Goal: Transaction & Acquisition: Purchase product/service

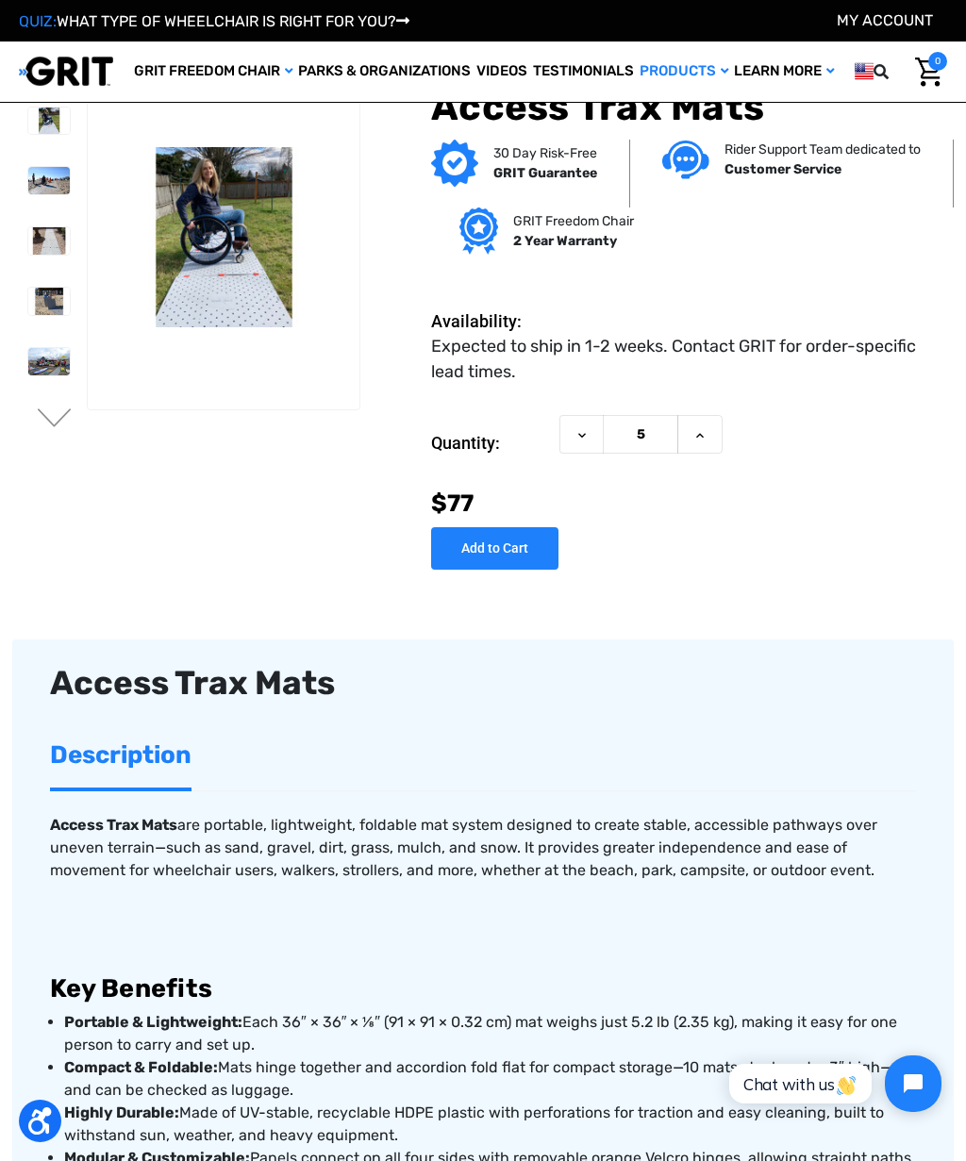
click at [584, 441] on icon at bounding box center [582, 435] width 15 height 15
click at [699, 440] on icon at bounding box center [699, 435] width 15 height 15
type input "6"
click at [504, 554] on input "Add to Cart" at bounding box center [494, 548] width 127 height 42
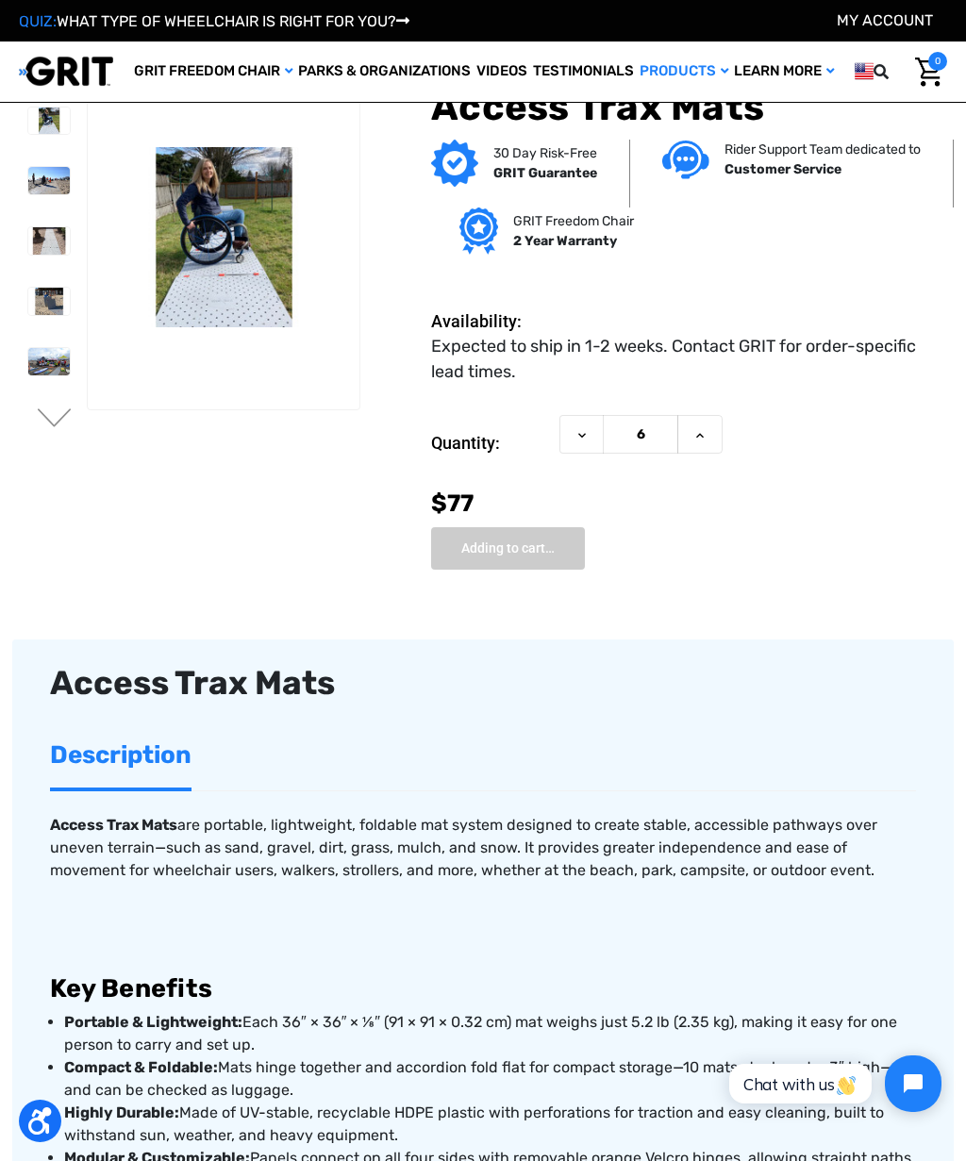
type input "Add to Cart"
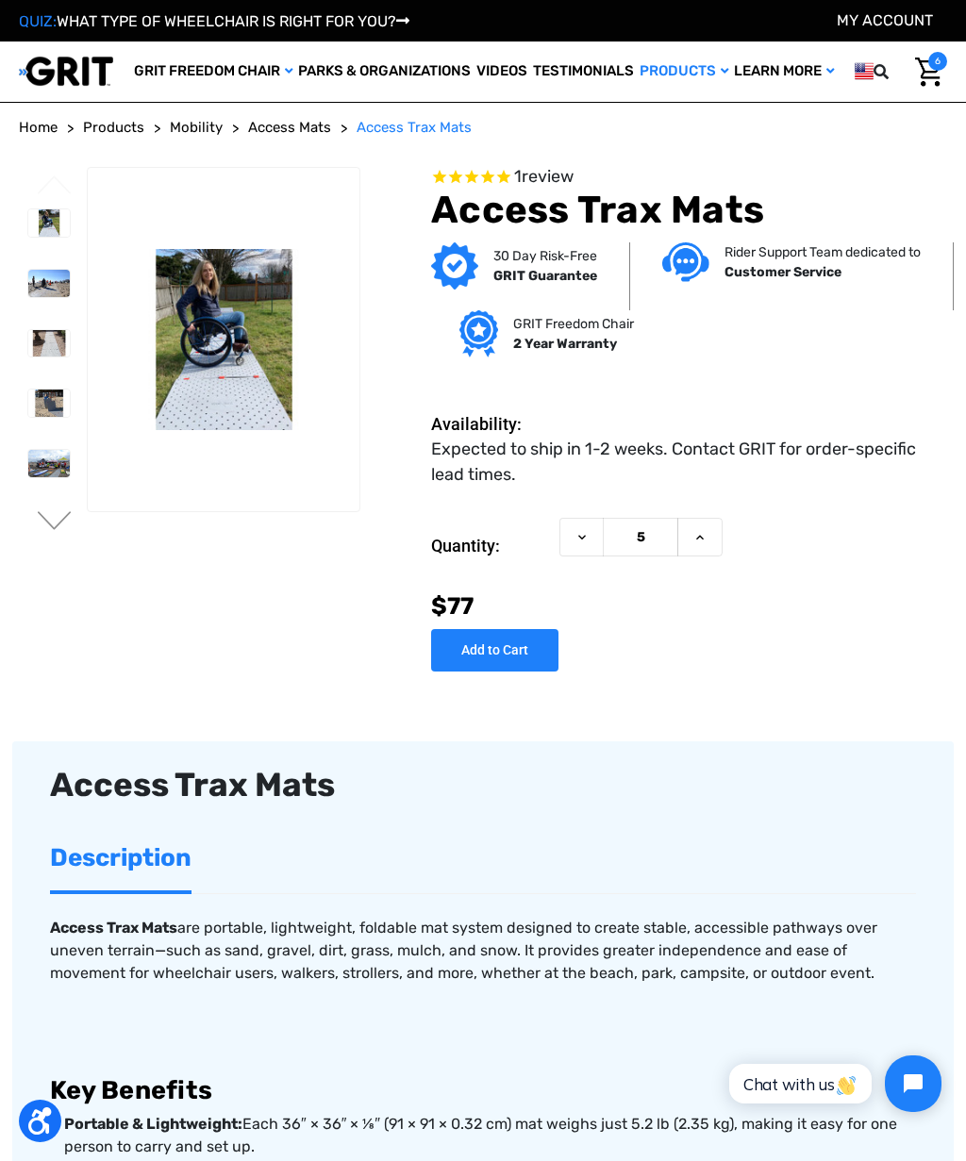
click at [703, 537] on icon at bounding box center [699, 537] width 15 height 15
type input "6"
click at [942, 70] on link "My Cart 6" at bounding box center [928, 72] width 37 height 40
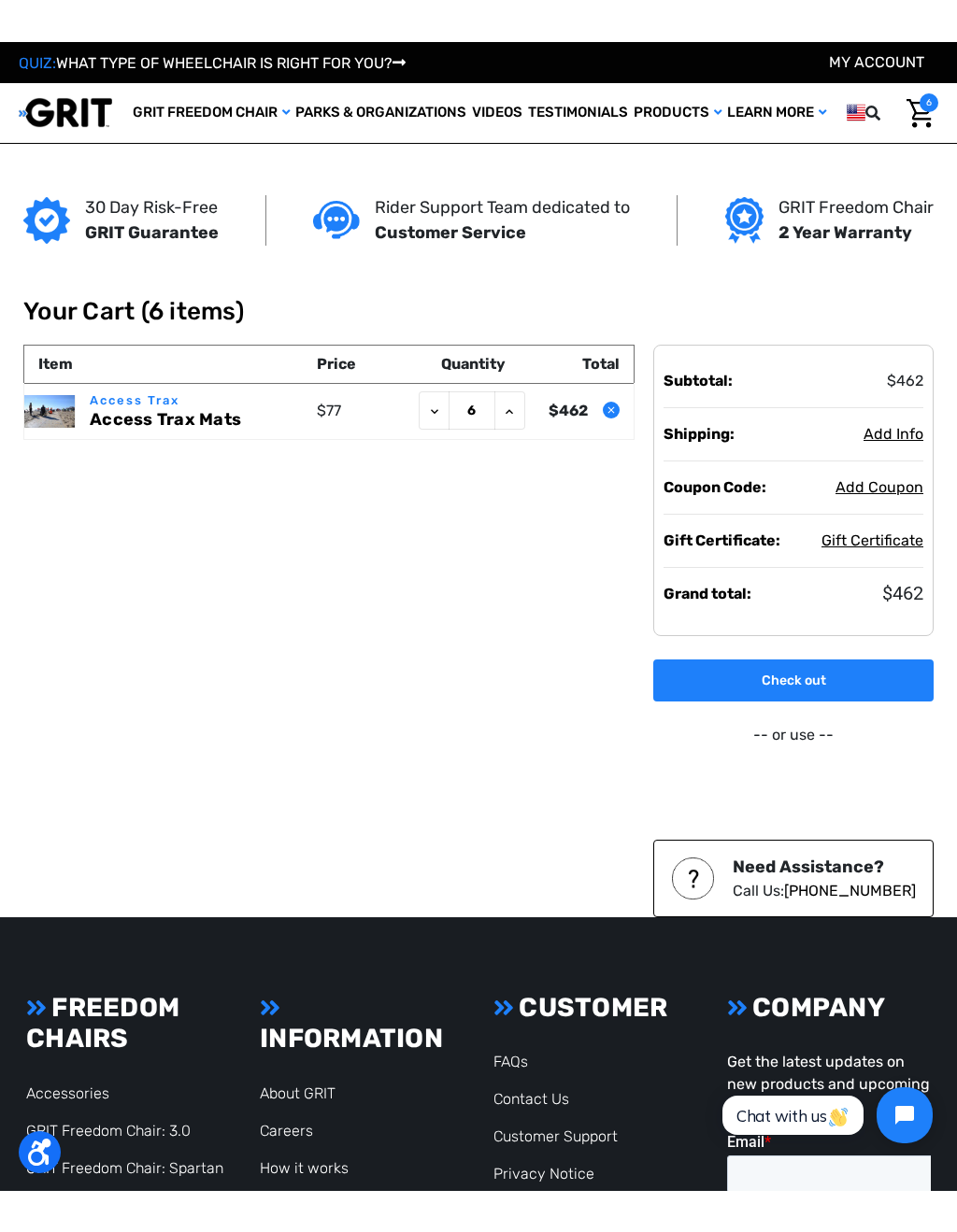
scroll to position [8, 0]
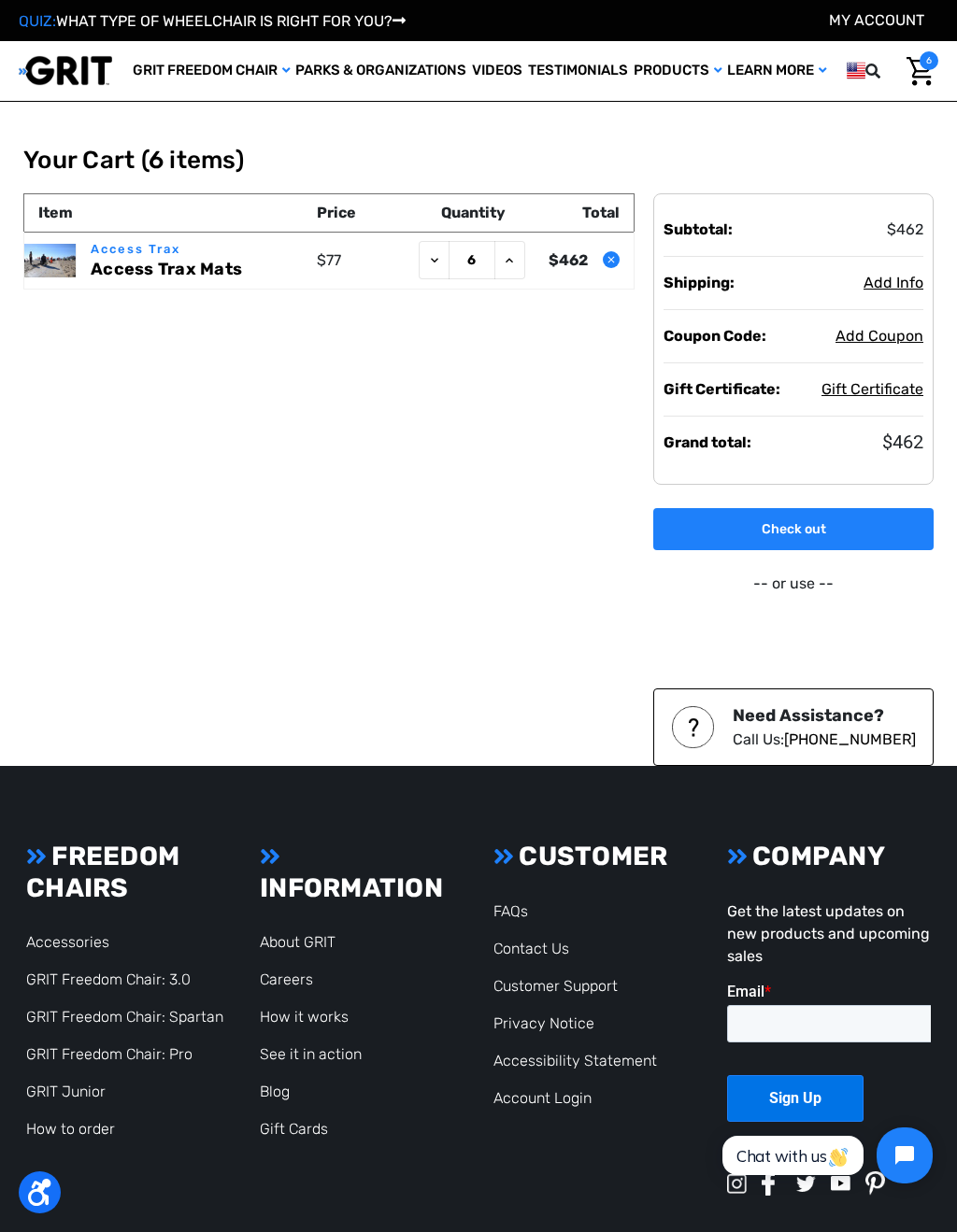
type input "[EMAIL_ADDRESS][DOMAIN_NAME]"
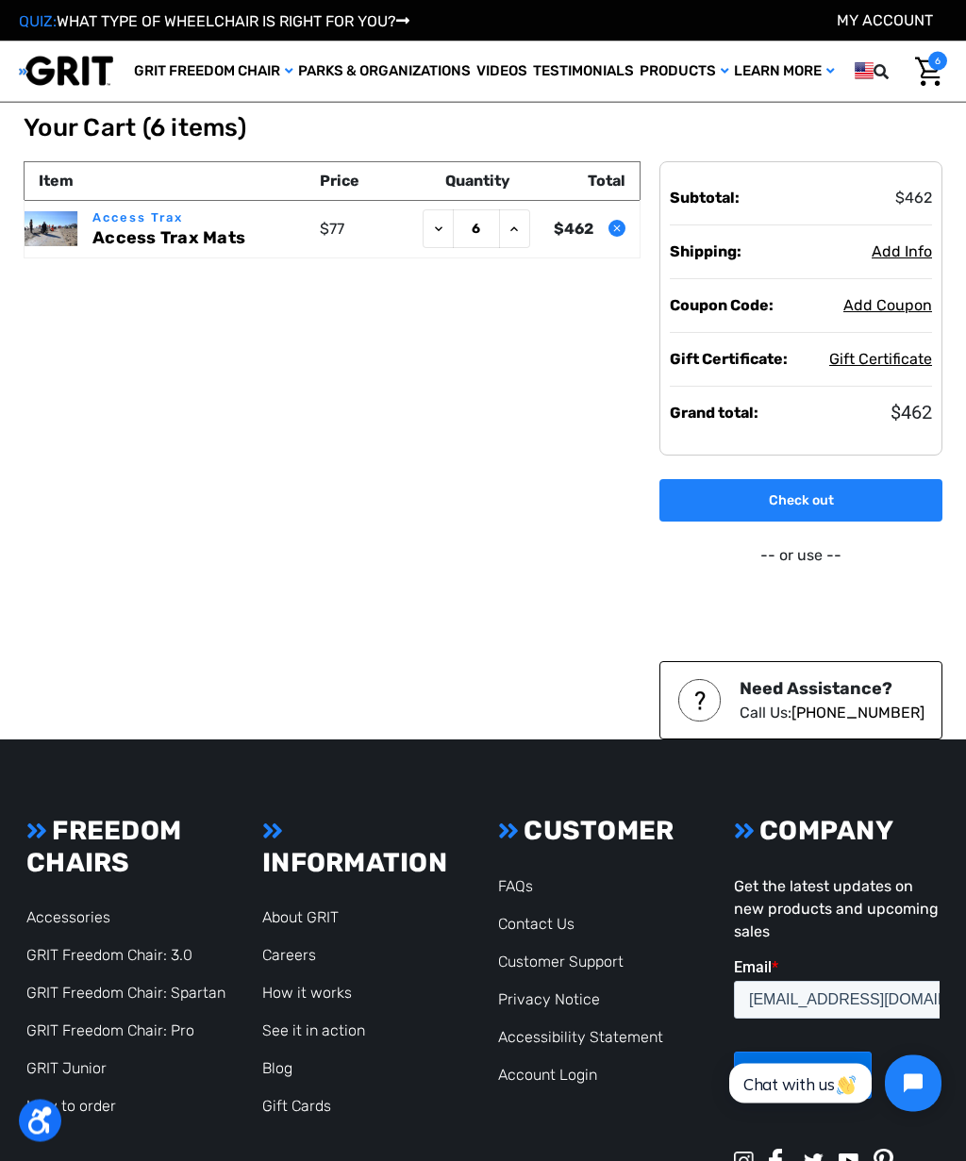
scroll to position [42, 0]
click at [843, 508] on link "Check out" at bounding box center [800, 500] width 283 height 42
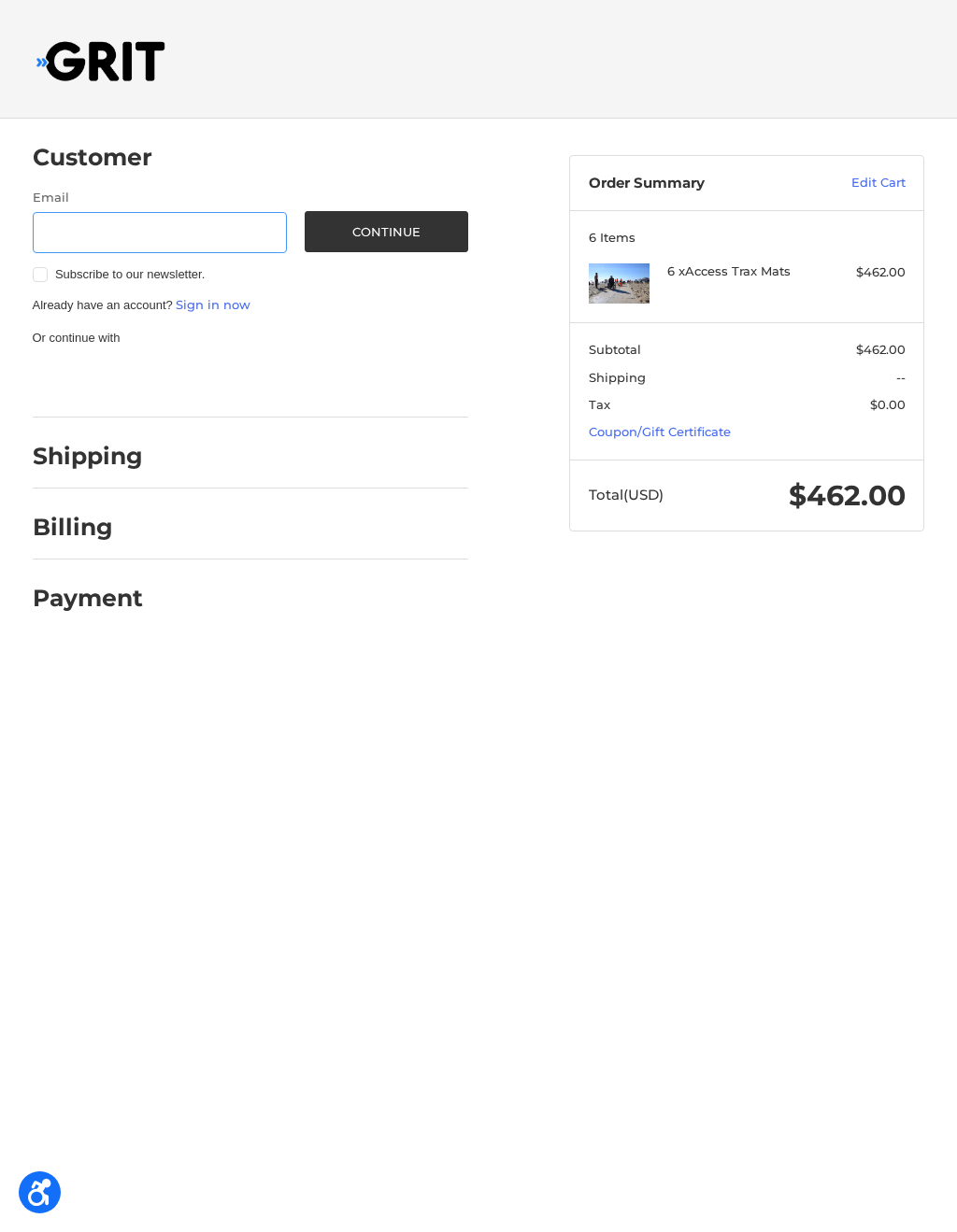
click at [225, 230] on input "Email" at bounding box center [160, 233] width 255 height 42
type input "[EMAIL_ADDRESS][DOMAIN_NAME]"
click at [400, 231] on button "Continue" at bounding box center [386, 232] width 163 height 42
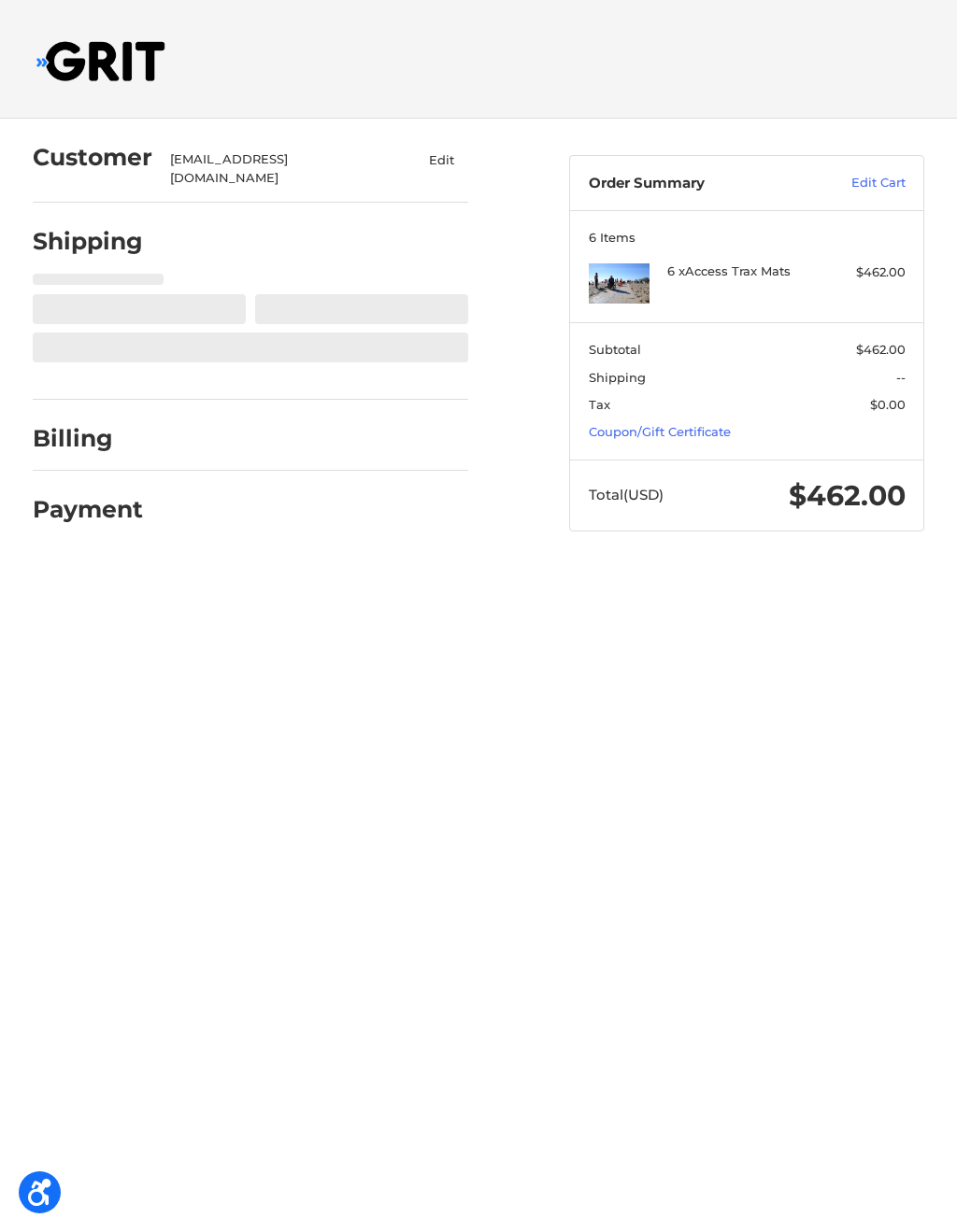
select select "US"
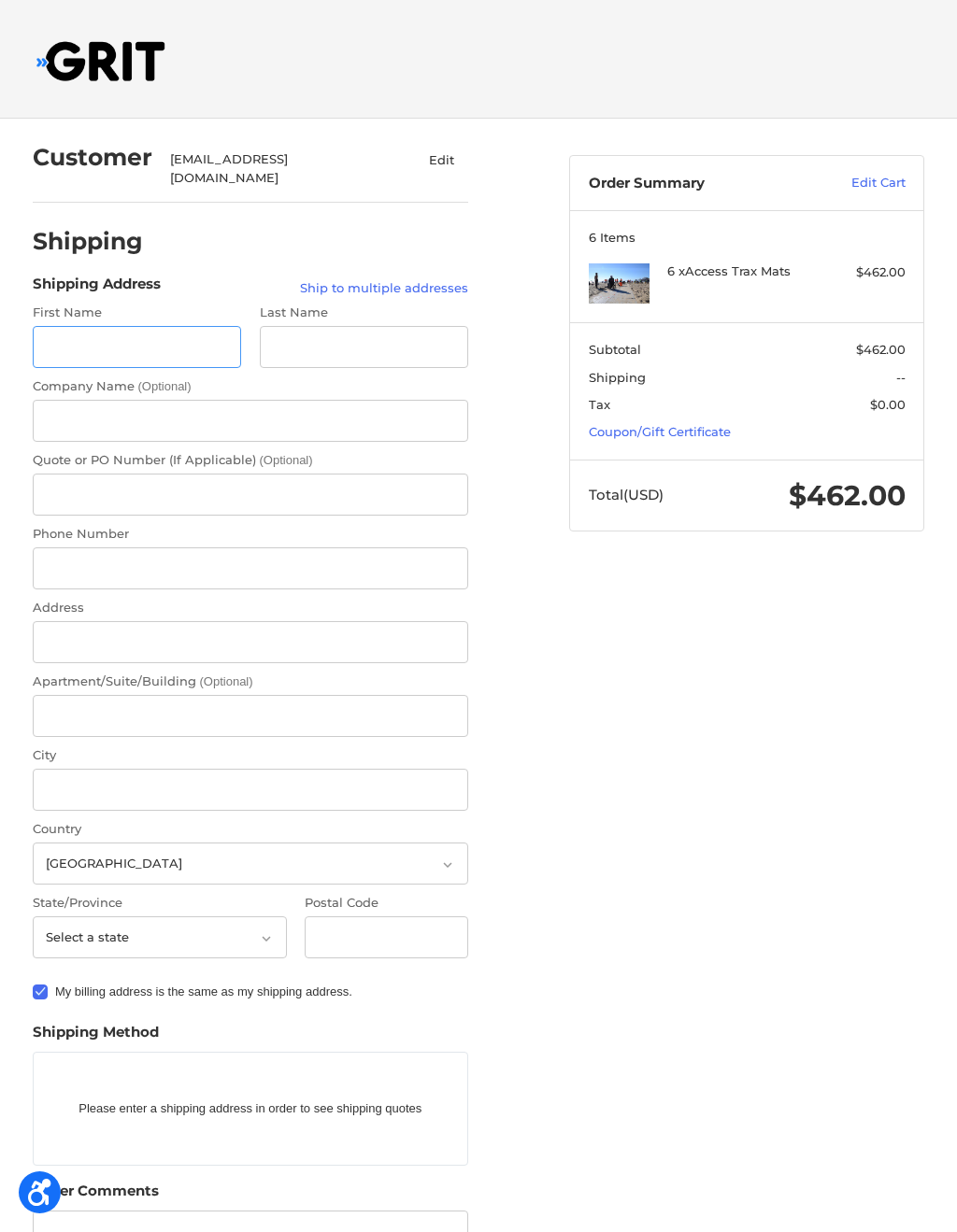
click at [184, 339] on input "First Name" at bounding box center [137, 347] width 209 height 42
click at [758, 740] on div "Customer kcrisp1971@gmail.com Edit Shipping Shipping Address Ship to multiple a…" at bounding box center [478, 810] width 957 height 1384
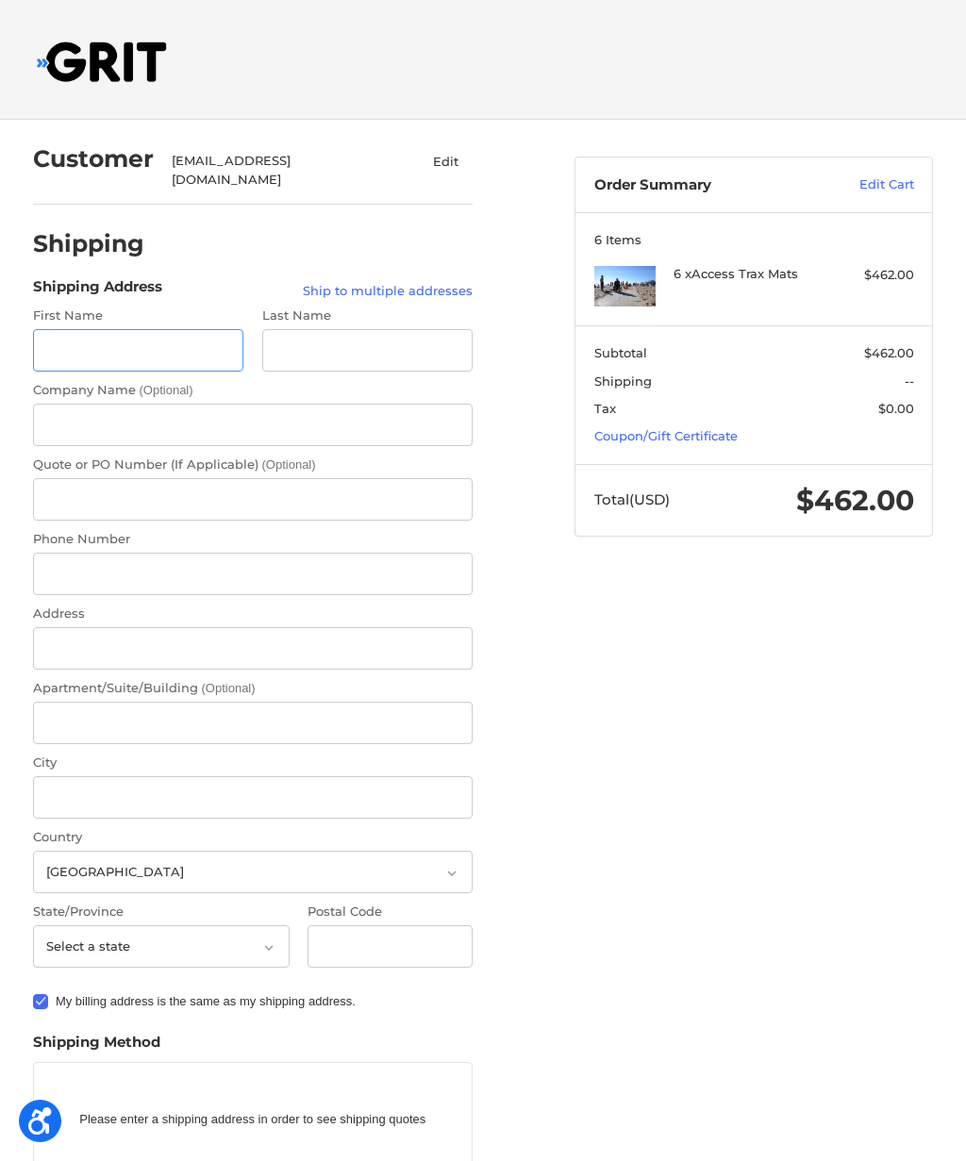
click at [178, 344] on input "First Name" at bounding box center [138, 350] width 211 height 42
type input "Kathy"
click at [375, 354] on input "Last Name" at bounding box center [367, 350] width 211 height 42
type input "Crisp"
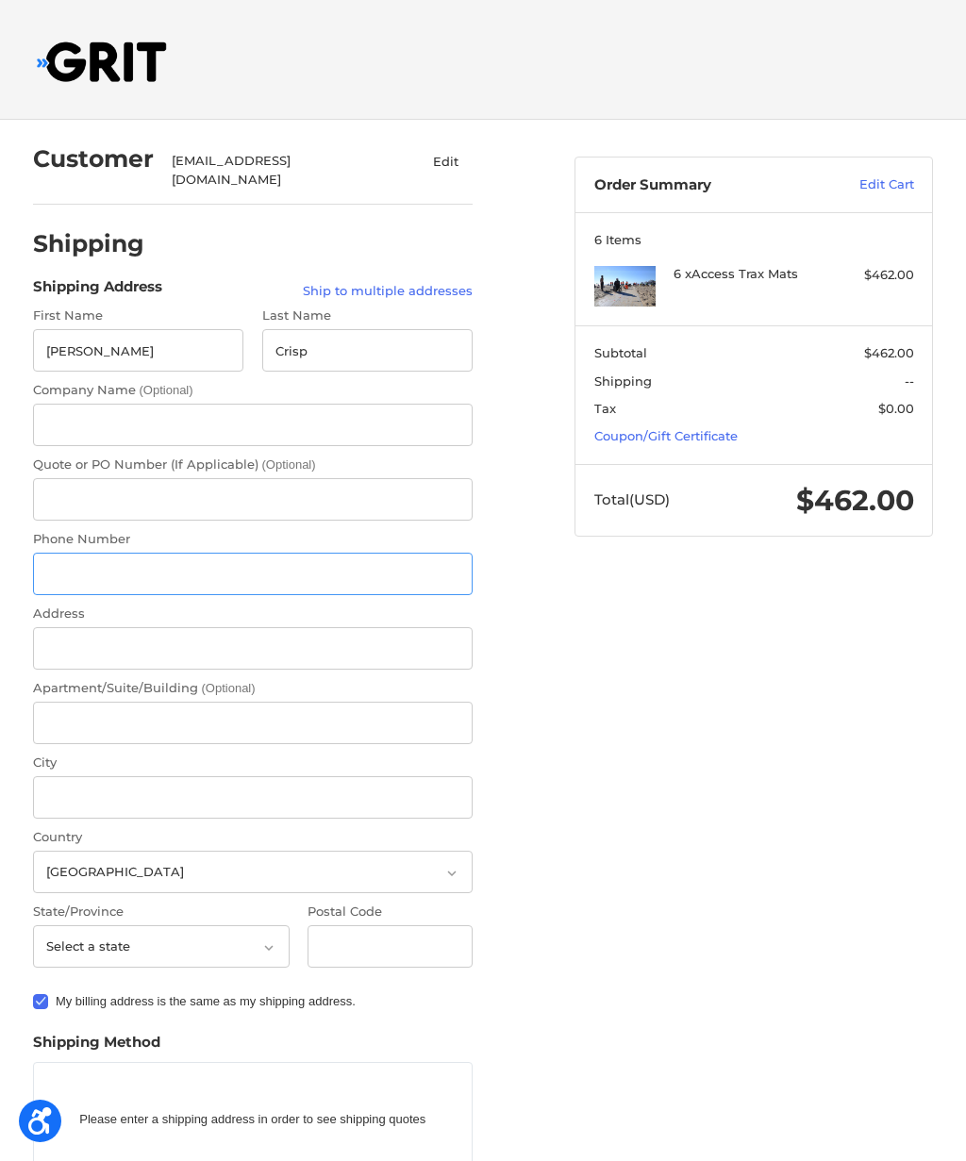
click at [186, 568] on input "Phone Number" at bounding box center [253, 574] width 441 height 42
type input "9802539327"
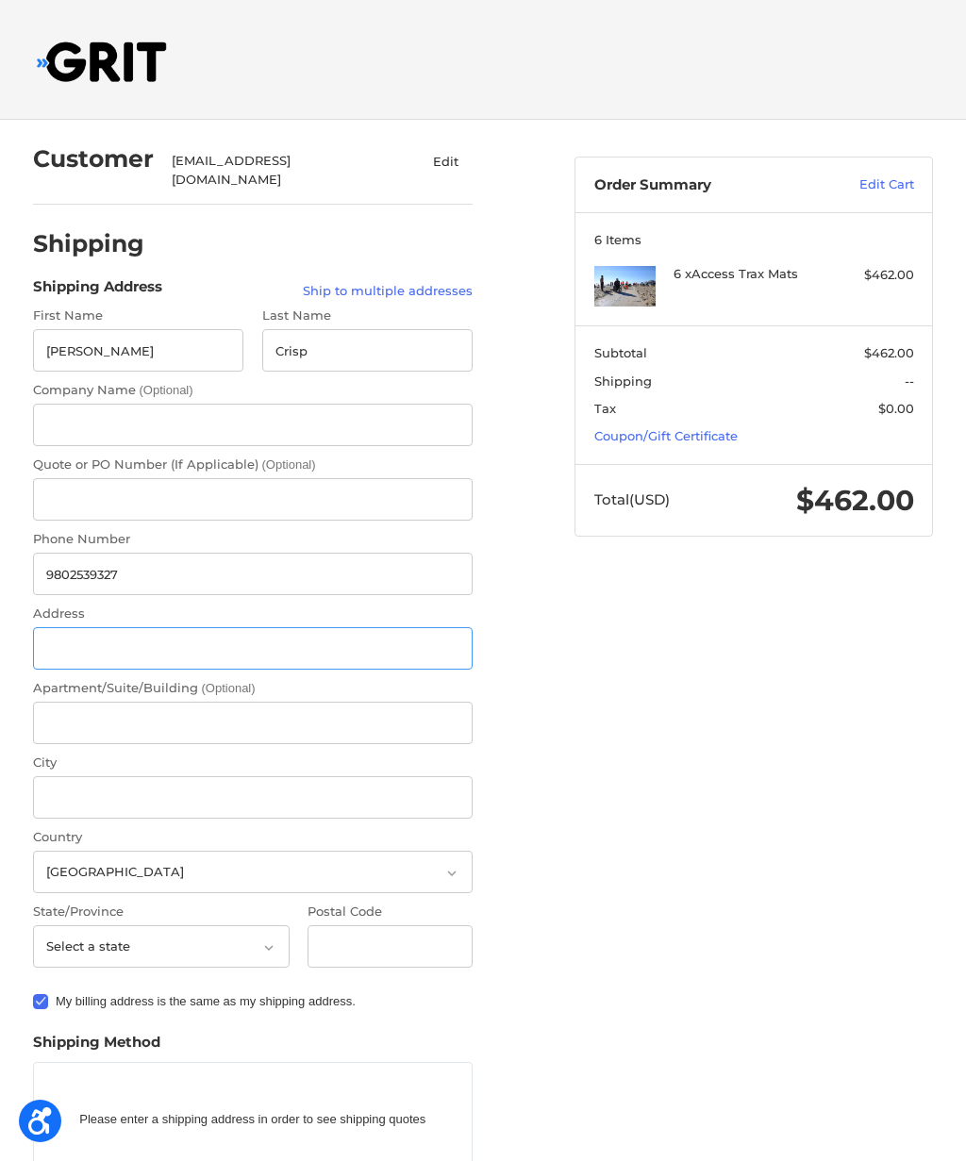
click at [159, 635] on input "Address" at bounding box center [253, 648] width 441 height 42
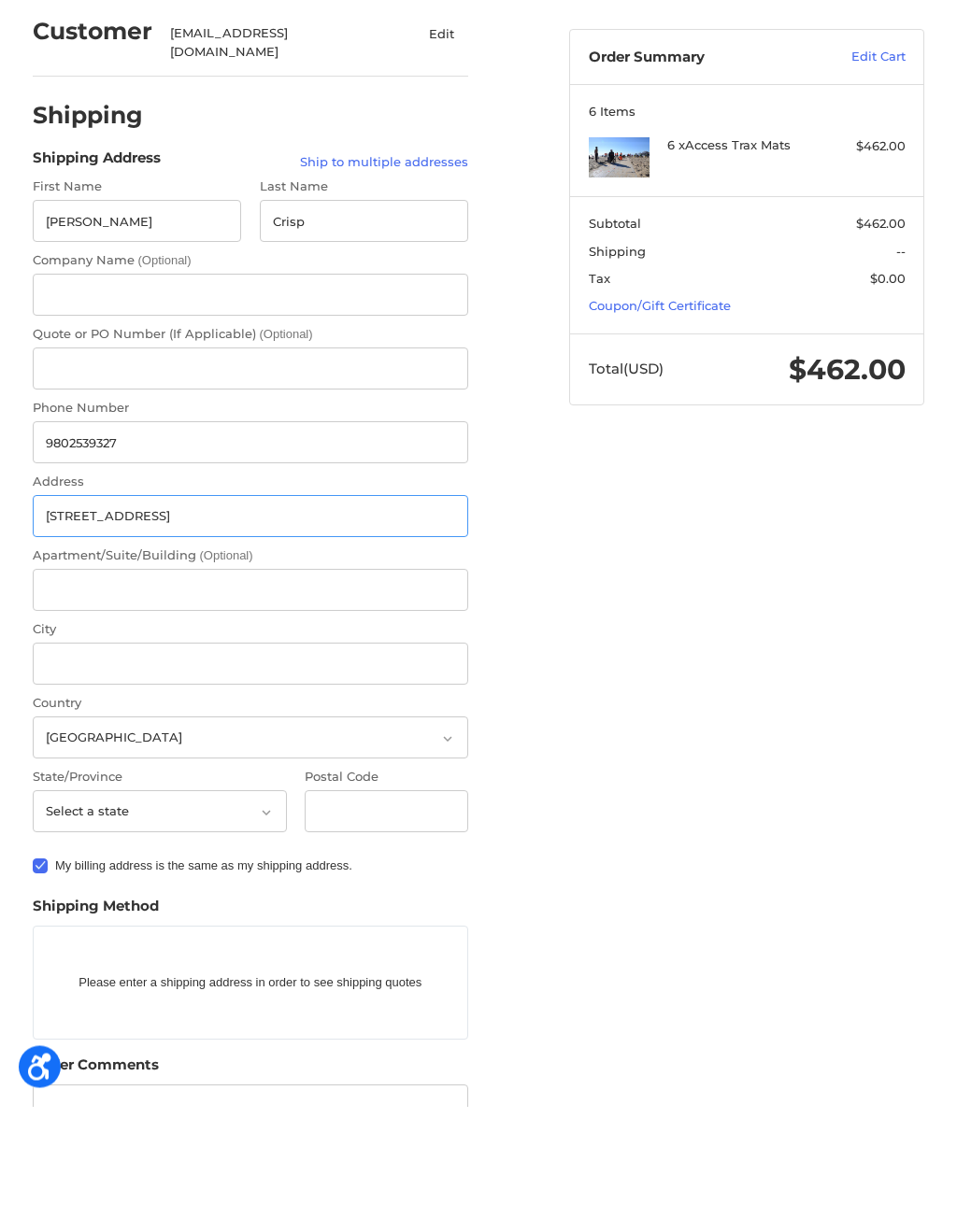
type input "6746 Timahoe Lane"
click at [190, 769] on input "City" at bounding box center [251, 789] width 437 height 42
type input "Charlotte"
click at [223, 916] on select "Select a state Alabama Alaska American Samoa Arizona Arkansas Armed Forces Amer…" at bounding box center [160, 937] width 255 height 42
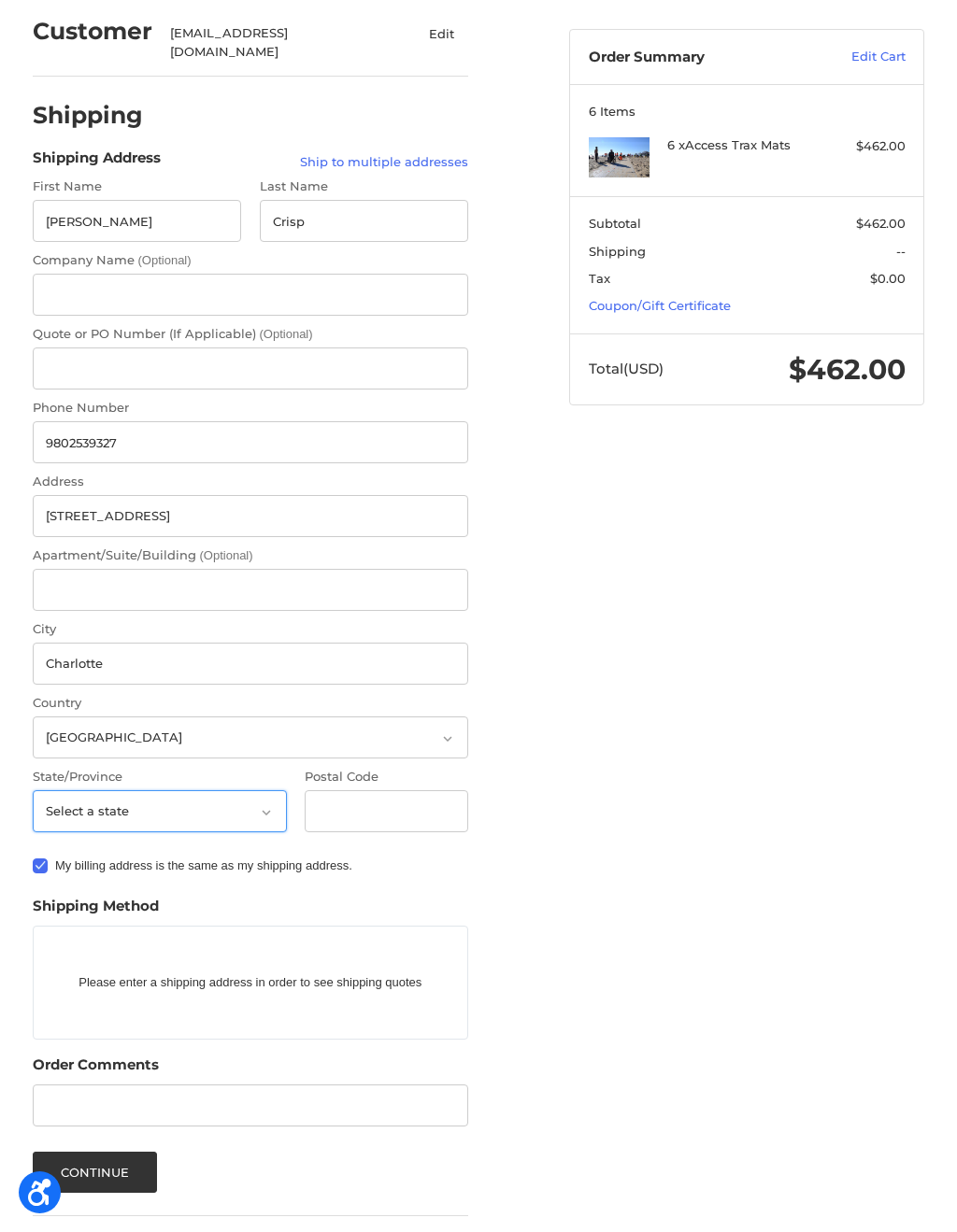
select select "NC"
click at [409, 798] on input "Postal Code" at bounding box center [386, 811] width 163 height 42
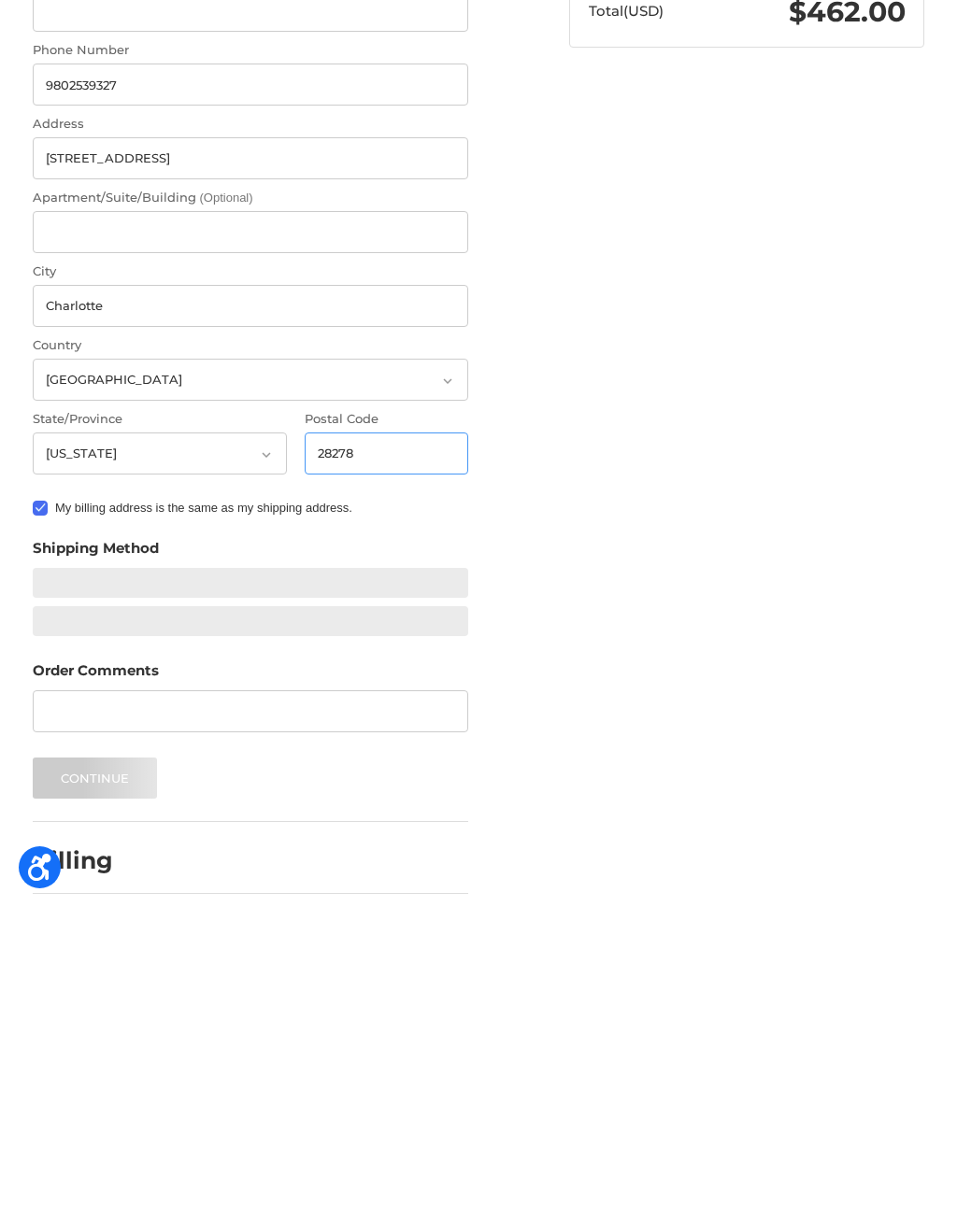
scroll to position [162, 0]
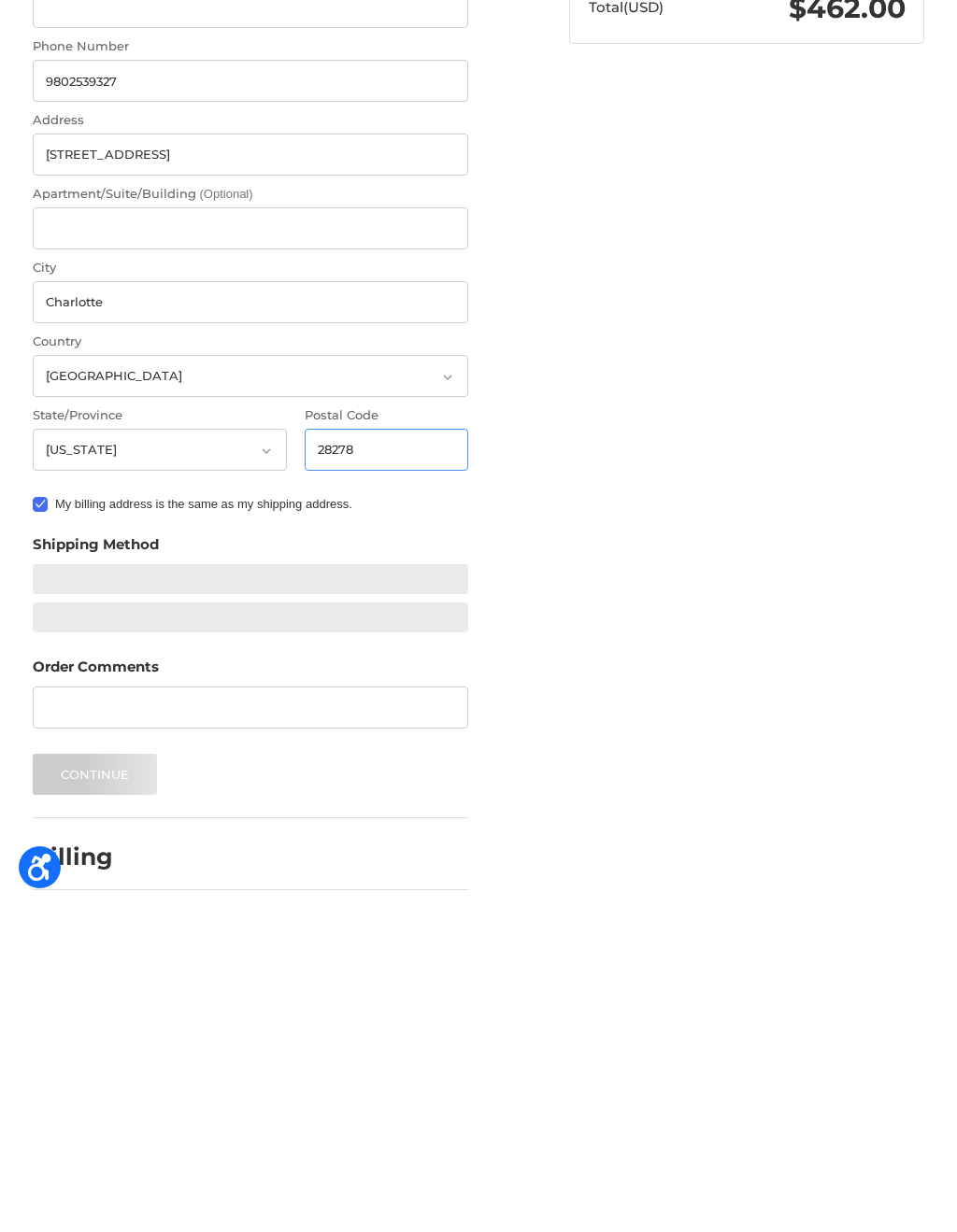
type input "28278"
click at [267, 889] on div at bounding box center [251, 904] width 437 height 30
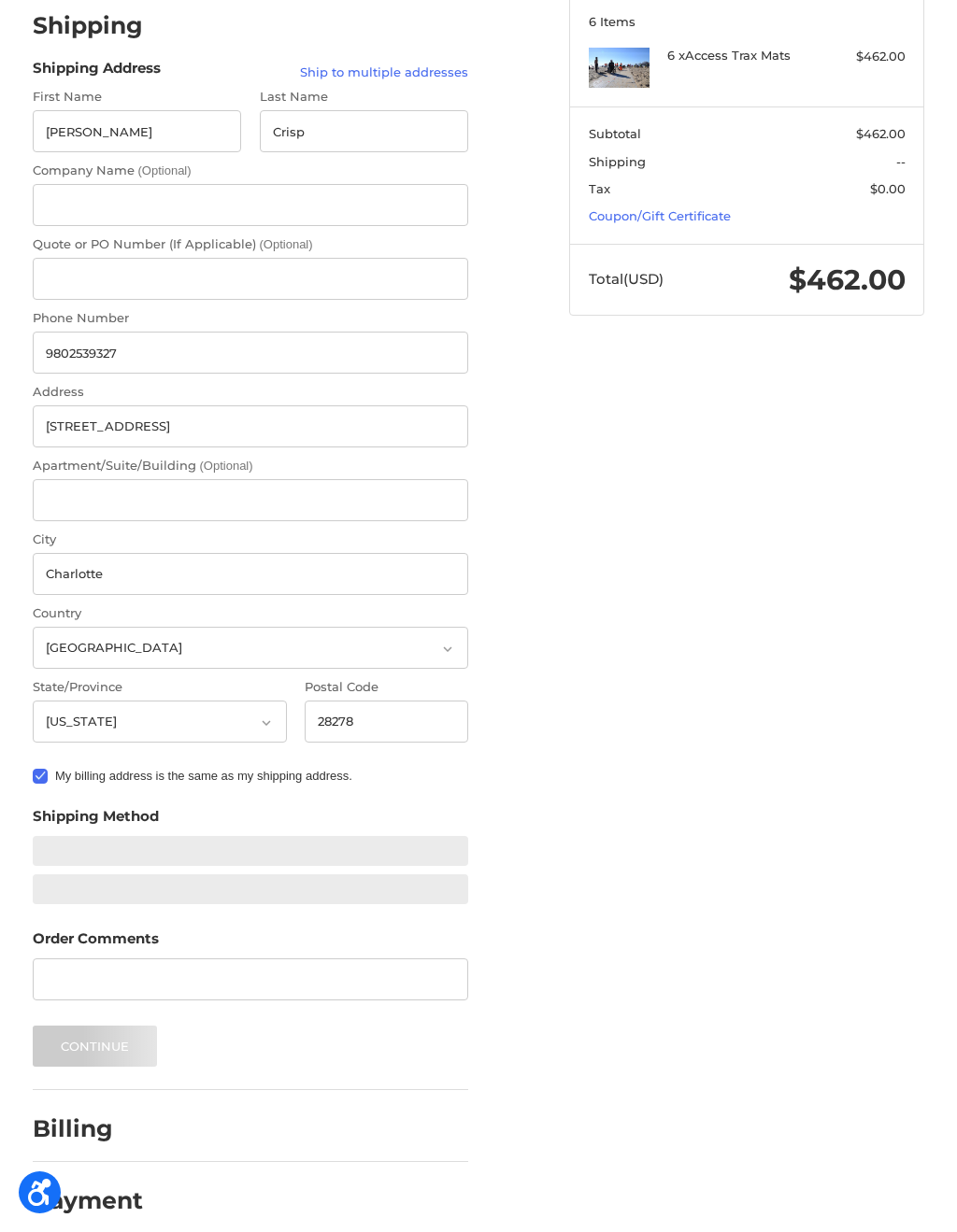
scroll to position [196, 0]
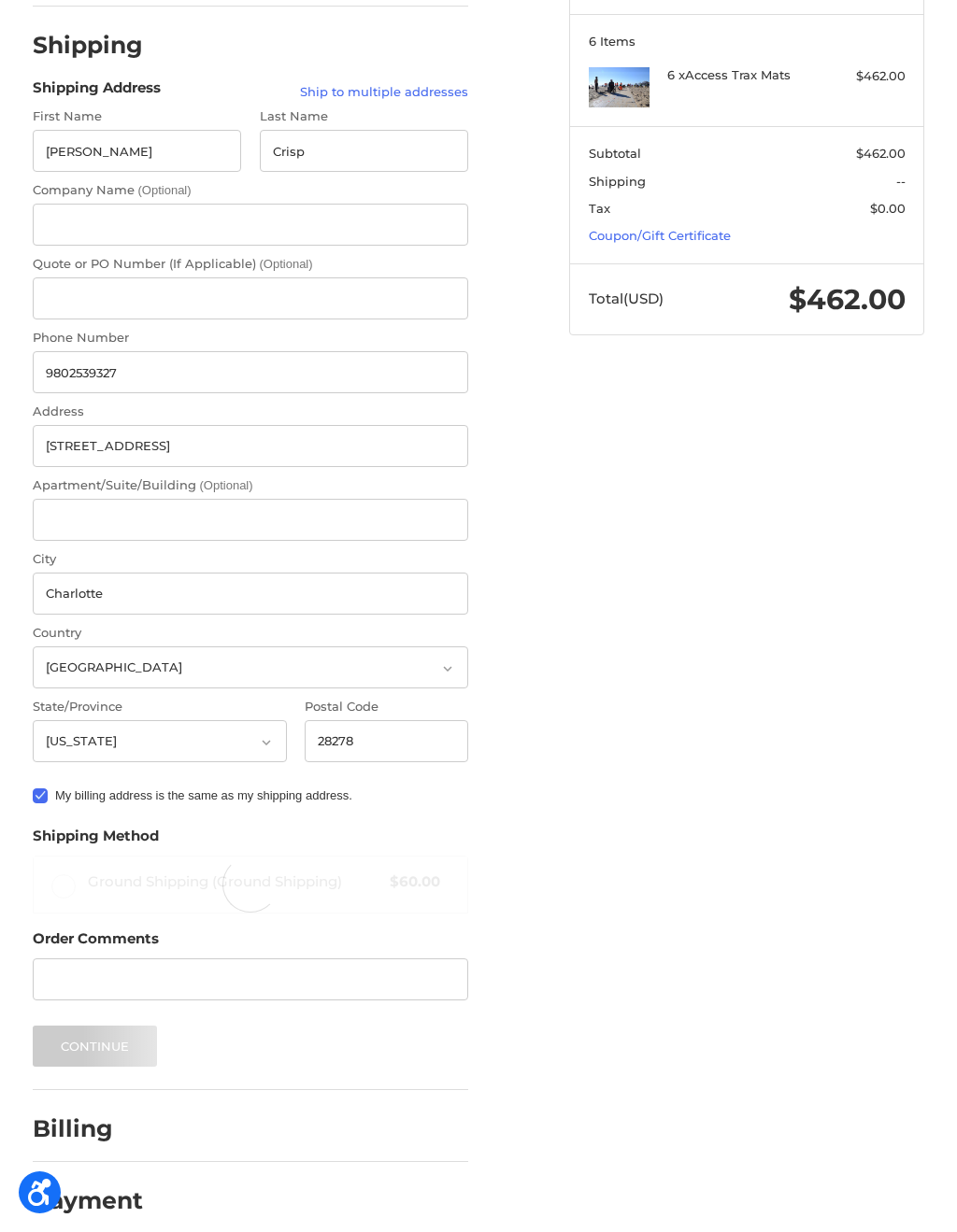
radio input "true"
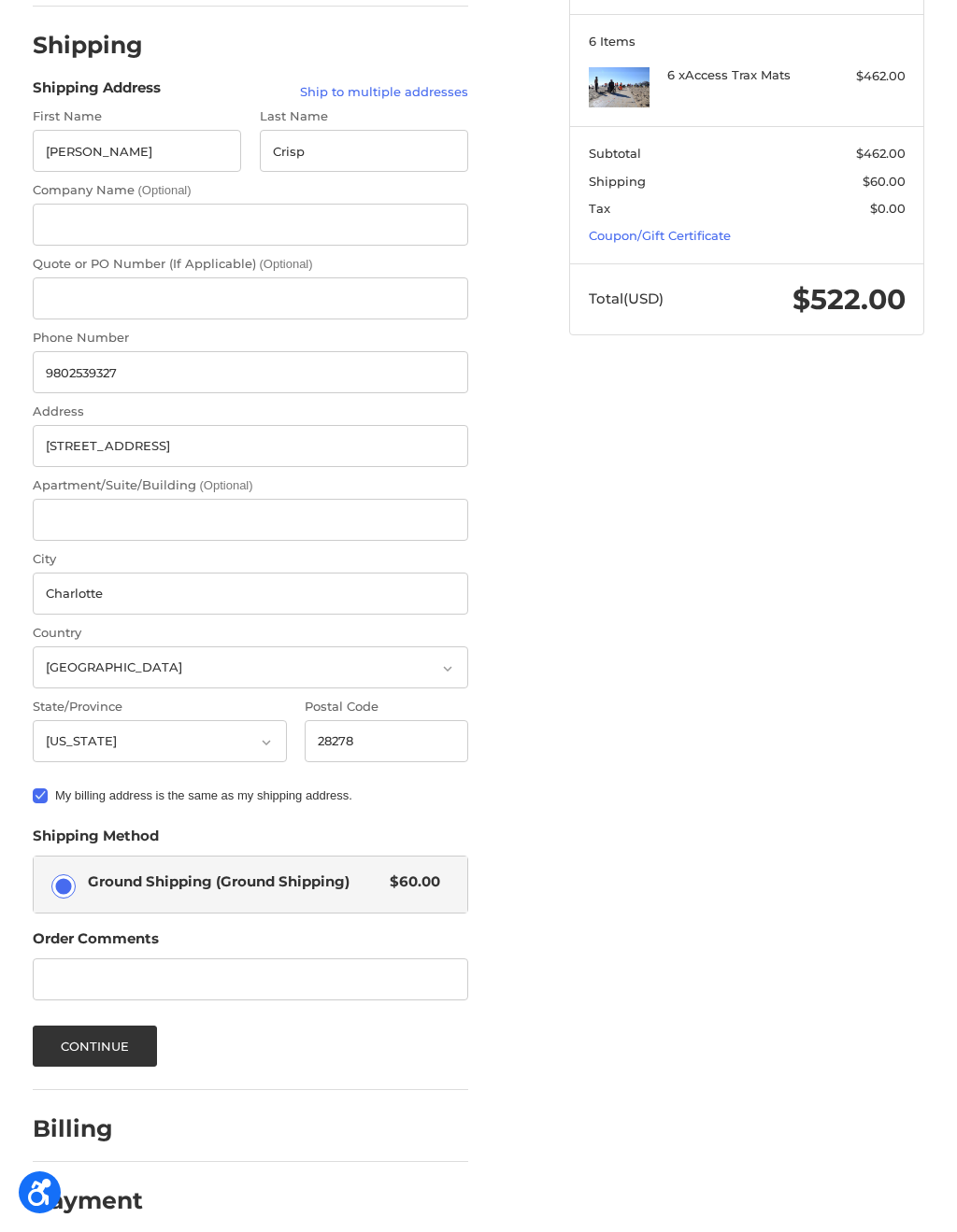
click at [132, 1026] on button "Continue" at bounding box center [95, 1047] width 125 height 42
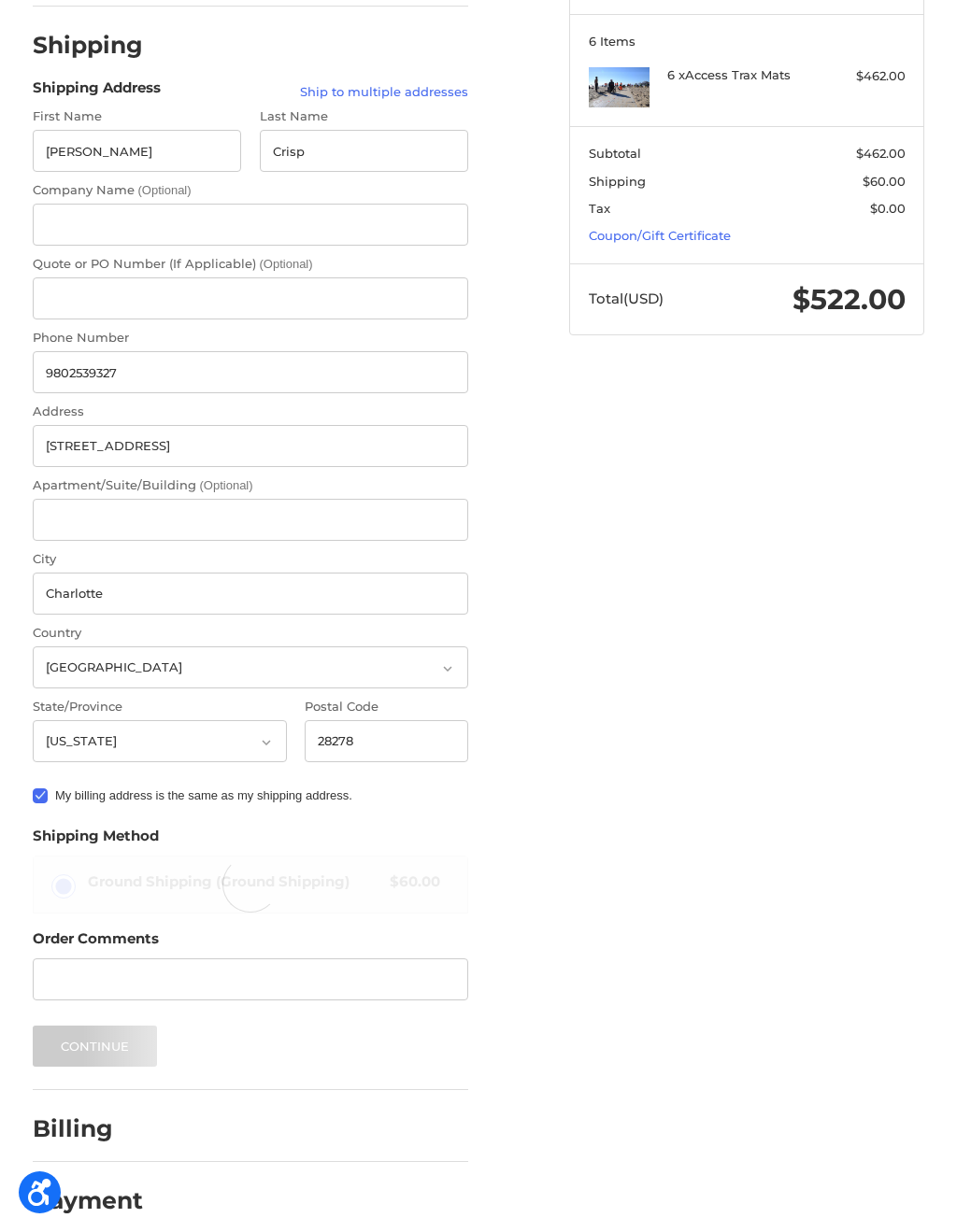
scroll to position [0, 0]
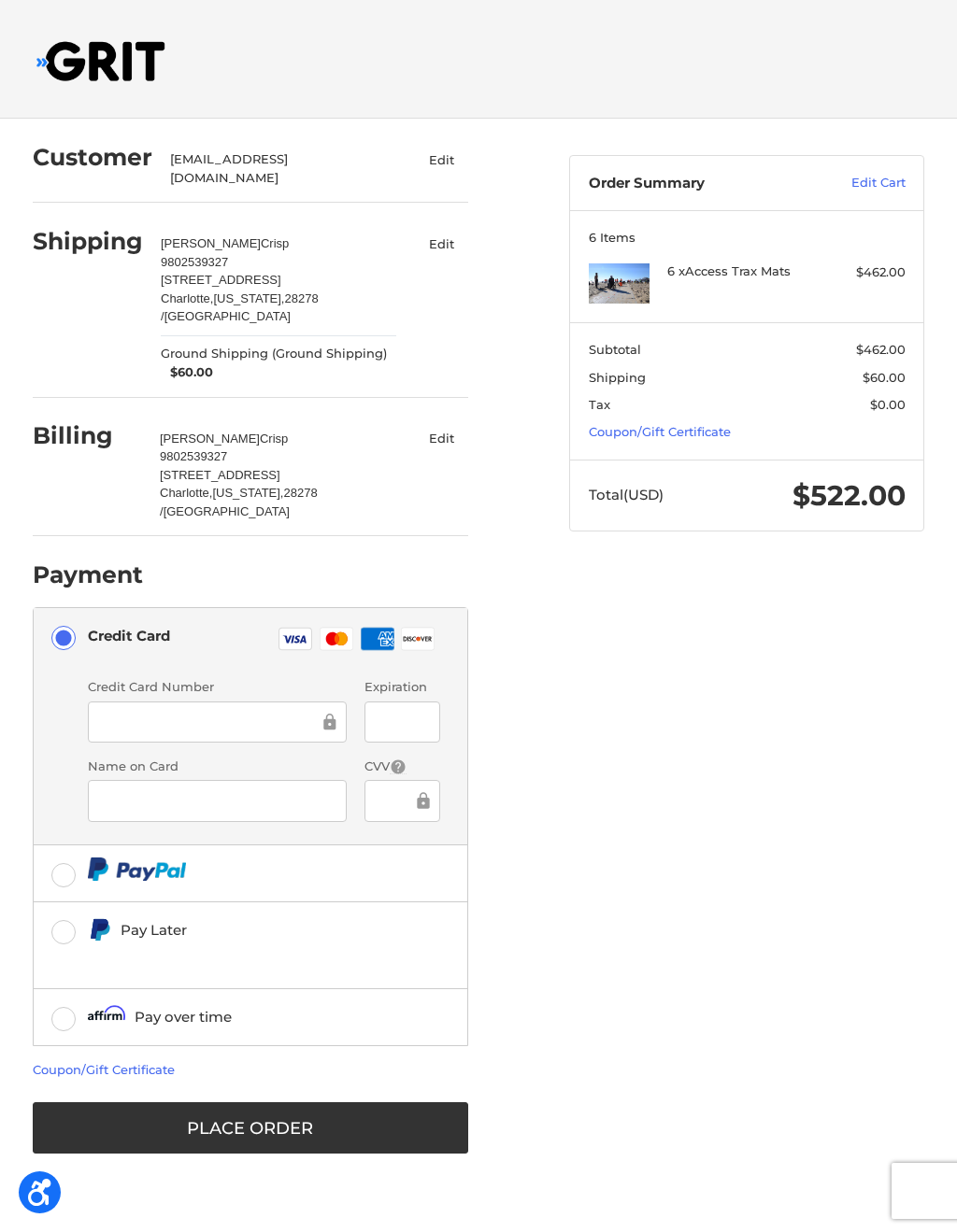
click at [71, 850] on label at bounding box center [251, 873] width 435 height 56
click at [35, 847] on input "radio" at bounding box center [34, 846] width 1 height 1
radio input "true"
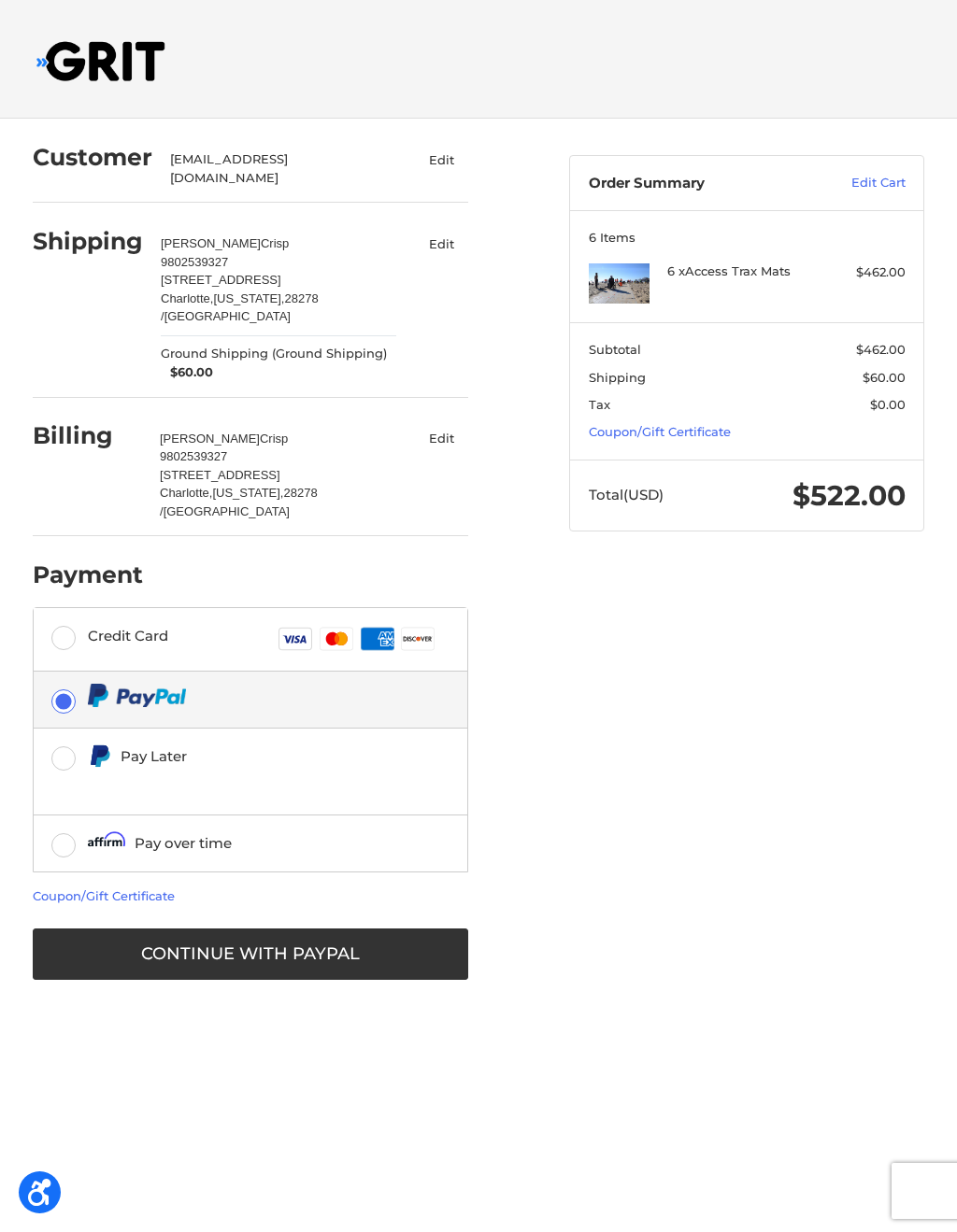
click at [389, 944] on button "Continue with PayPal" at bounding box center [251, 955] width 437 height 51
click at [76, 615] on label "Credit Card Visa Master Amex Discover" at bounding box center [251, 639] width 435 height 62
click at [35, 609] on input "Credit Card Visa Master Amex Discover" at bounding box center [34, 608] width 1 height 1
radio input "true"
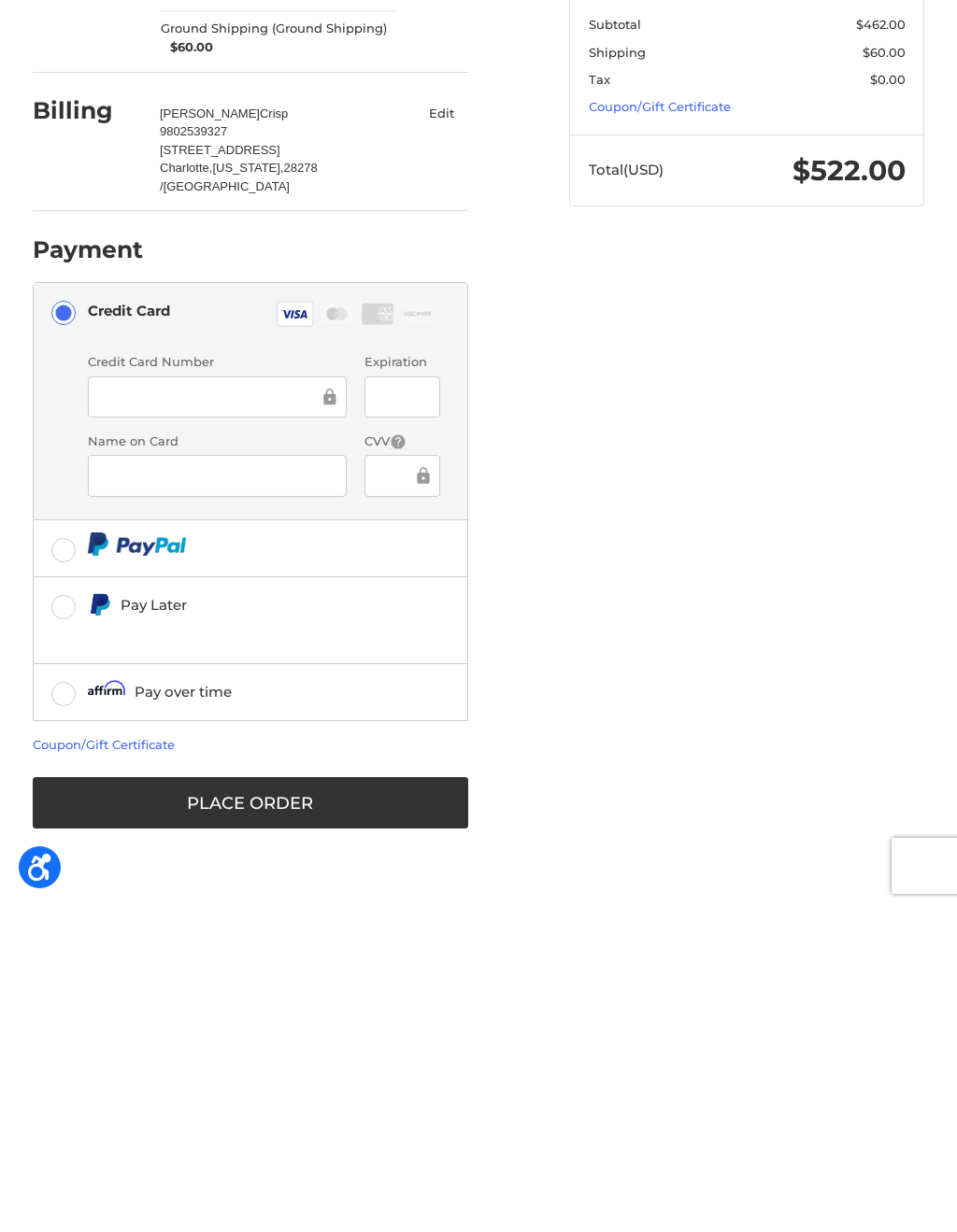
click at [283, 1102] on button "Place Order" at bounding box center [251, 1128] width 437 height 51
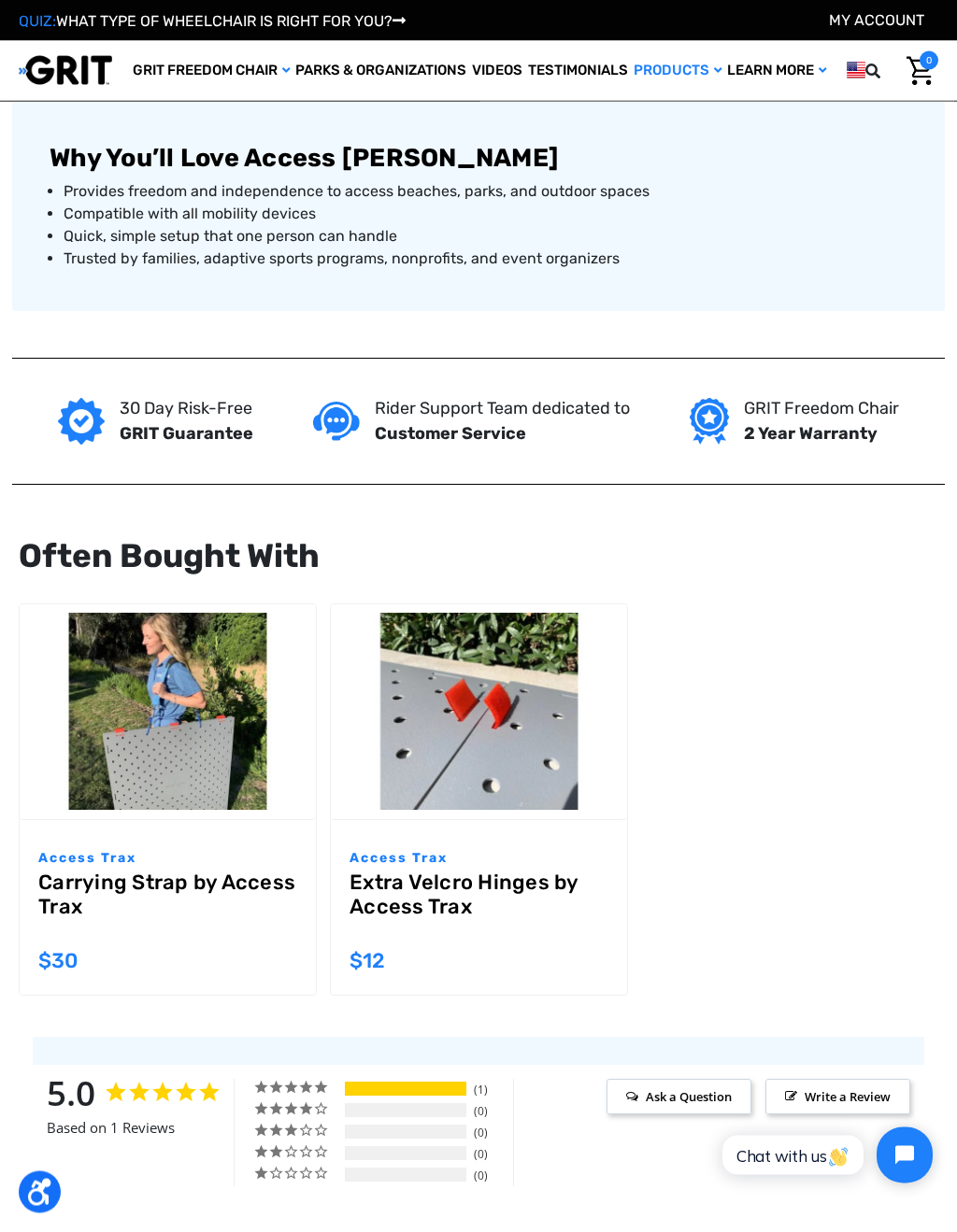
scroll to position [1652, 0]
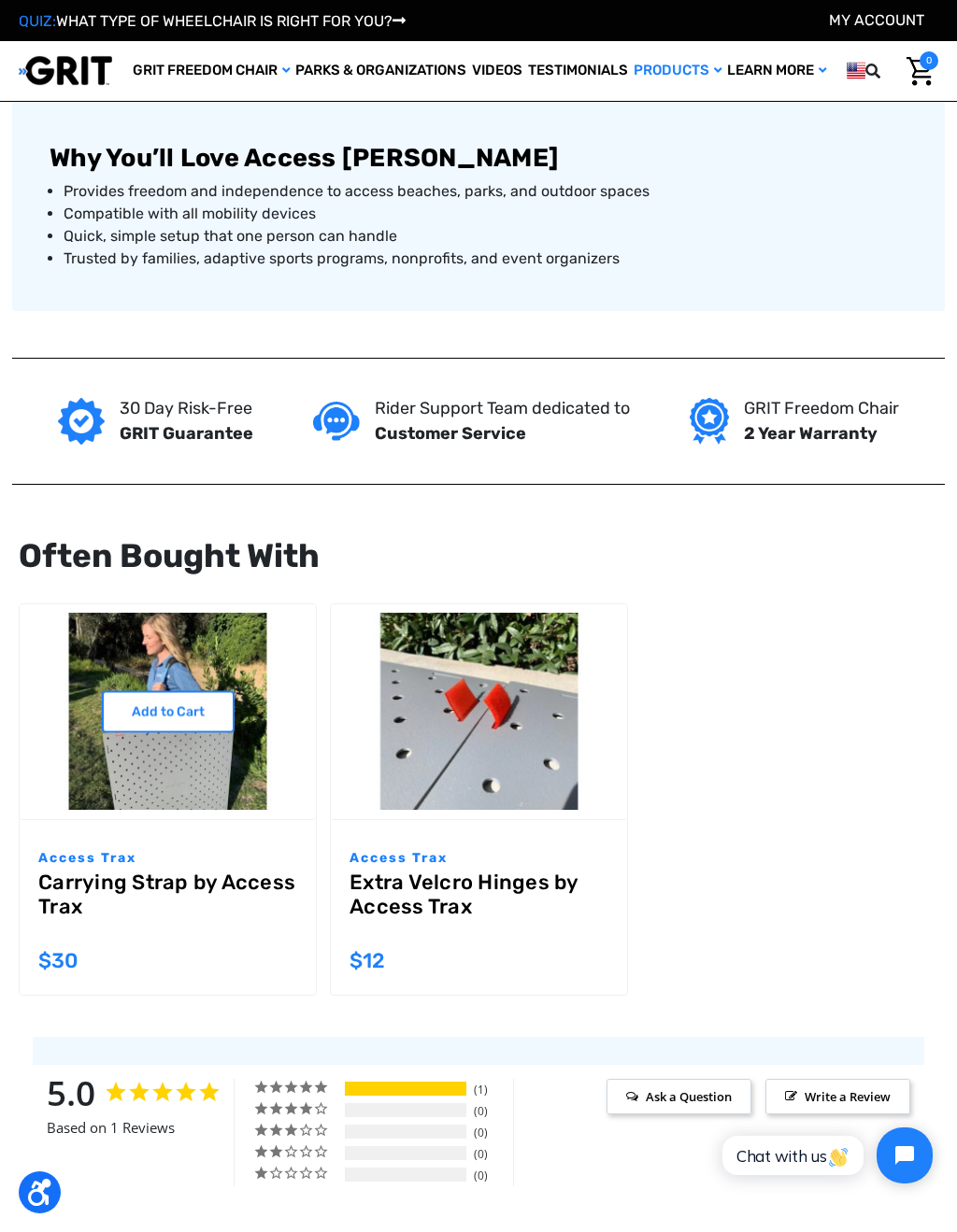
click at [232, 797] on img "Carrying Strap by Access Trax,$30.00\a" at bounding box center [167, 711] width 296 height 197
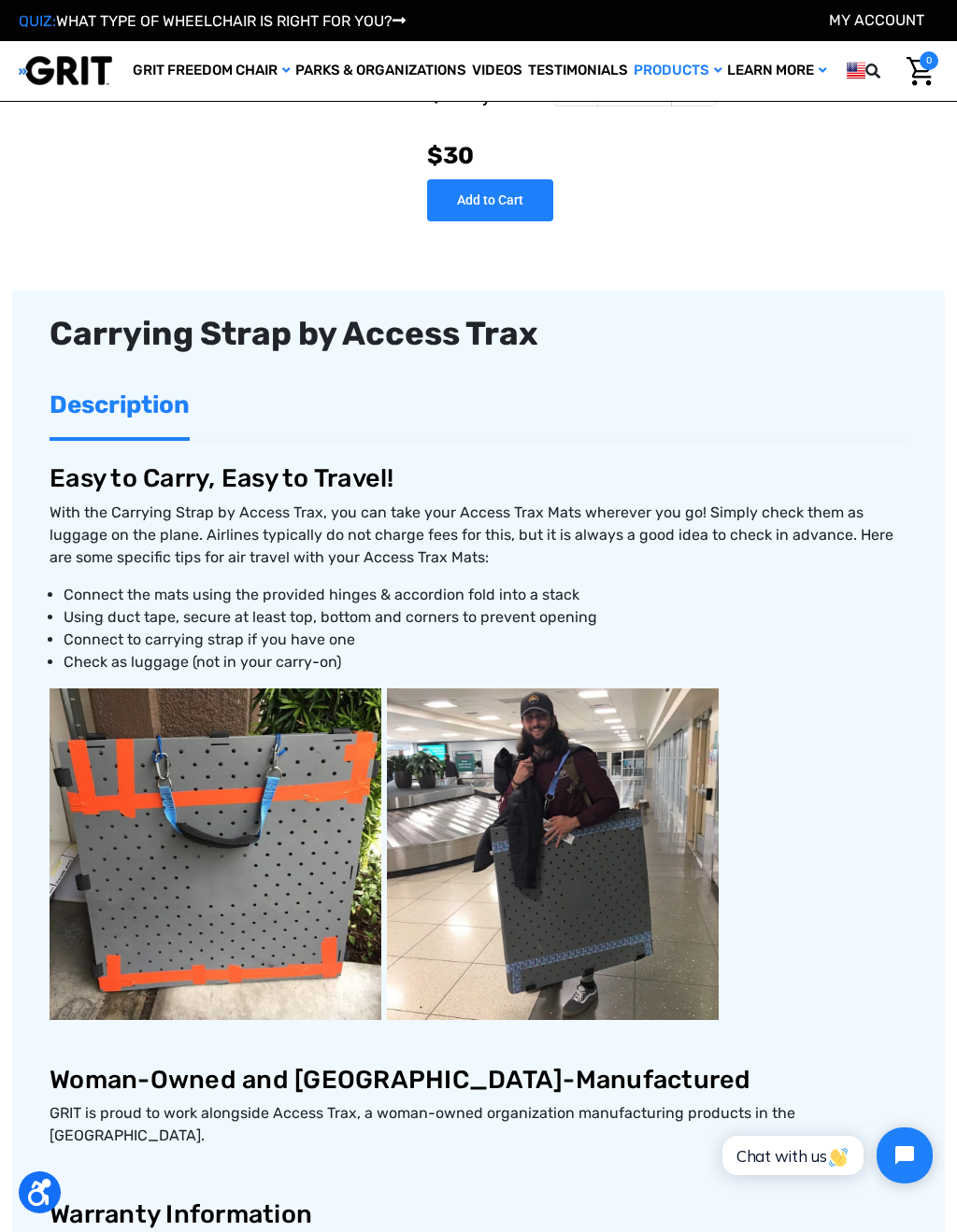
scroll to position [394, 0]
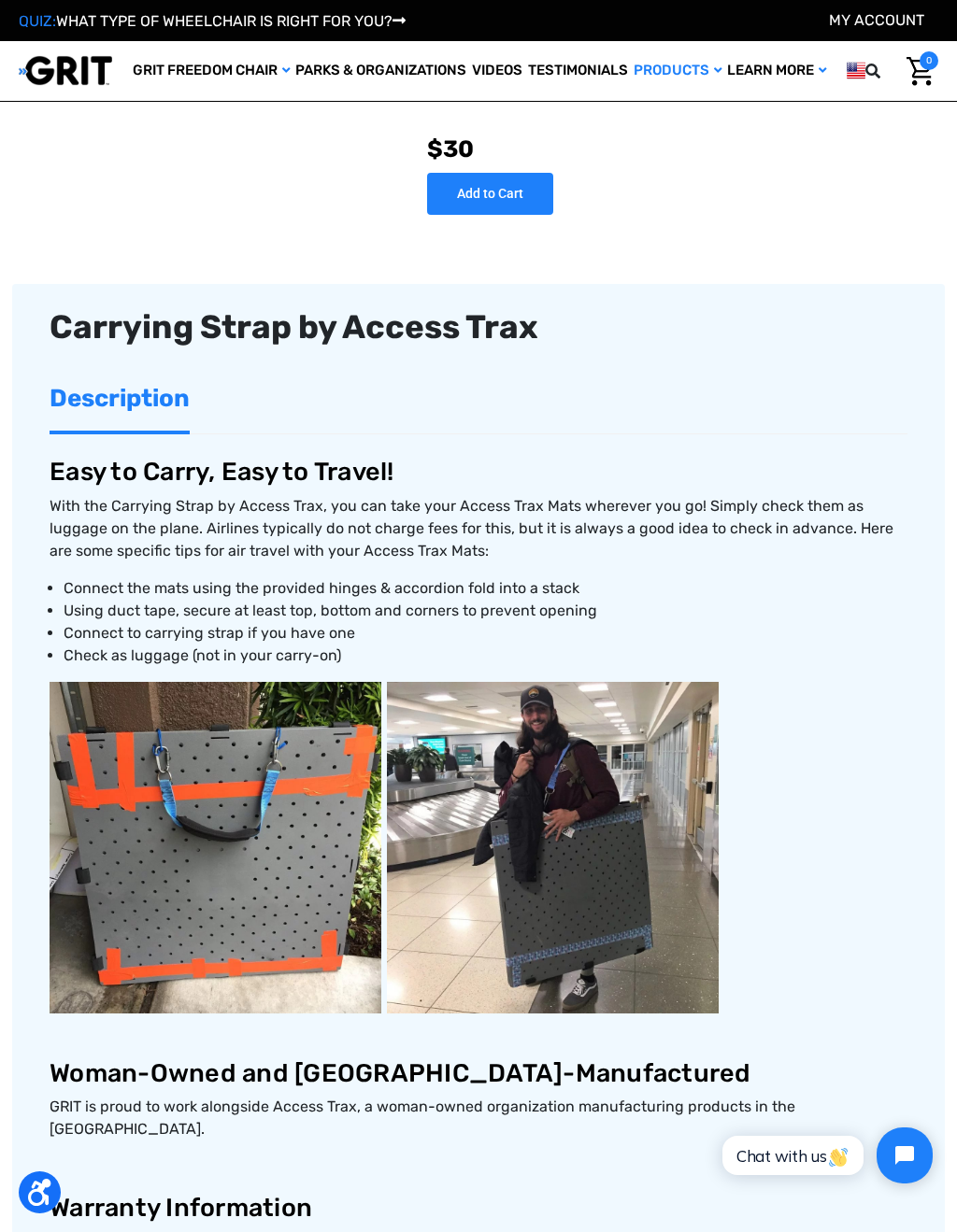
click at [299, 858] on img at bounding box center [215, 848] width 332 height 332
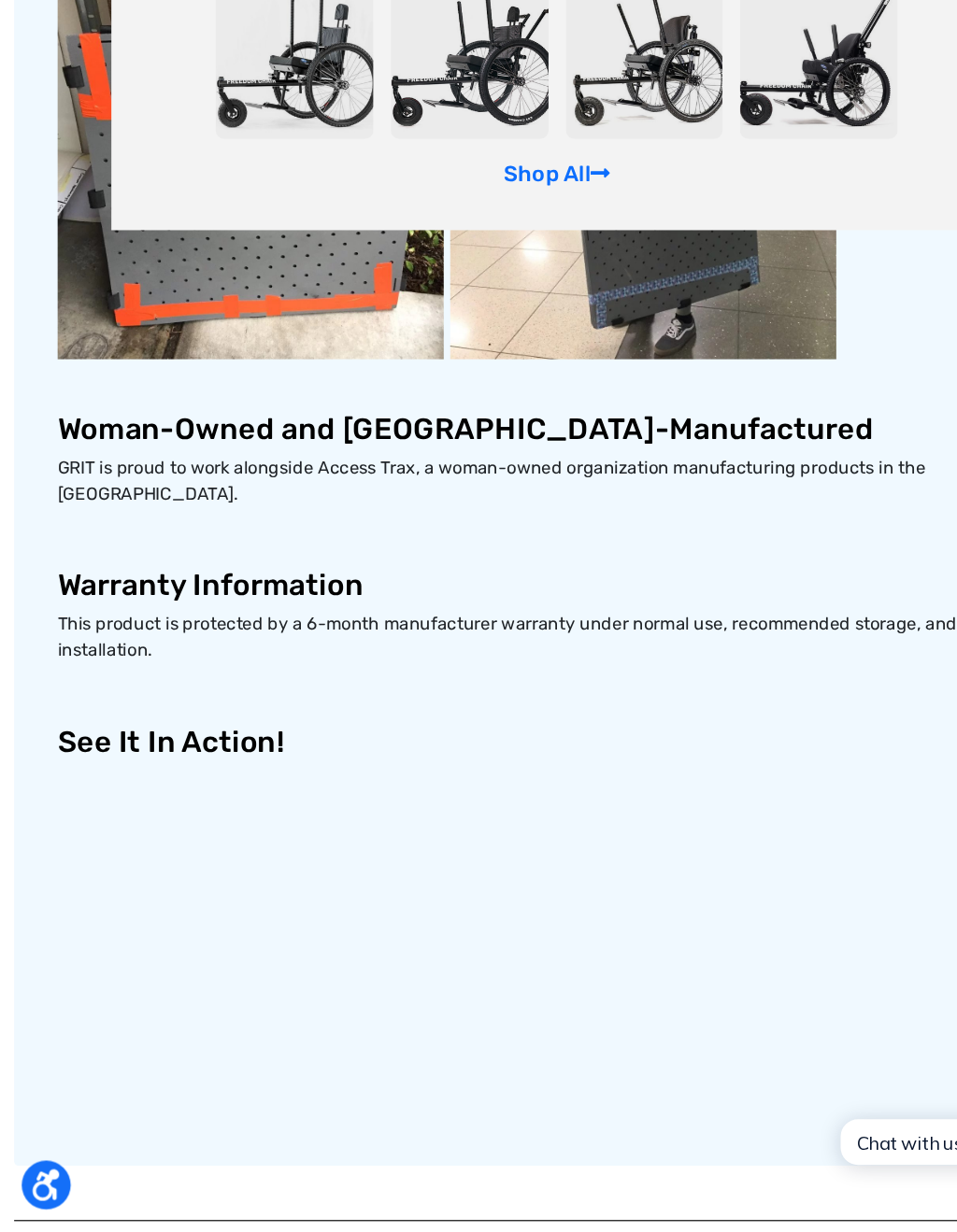
scroll to position [930, 0]
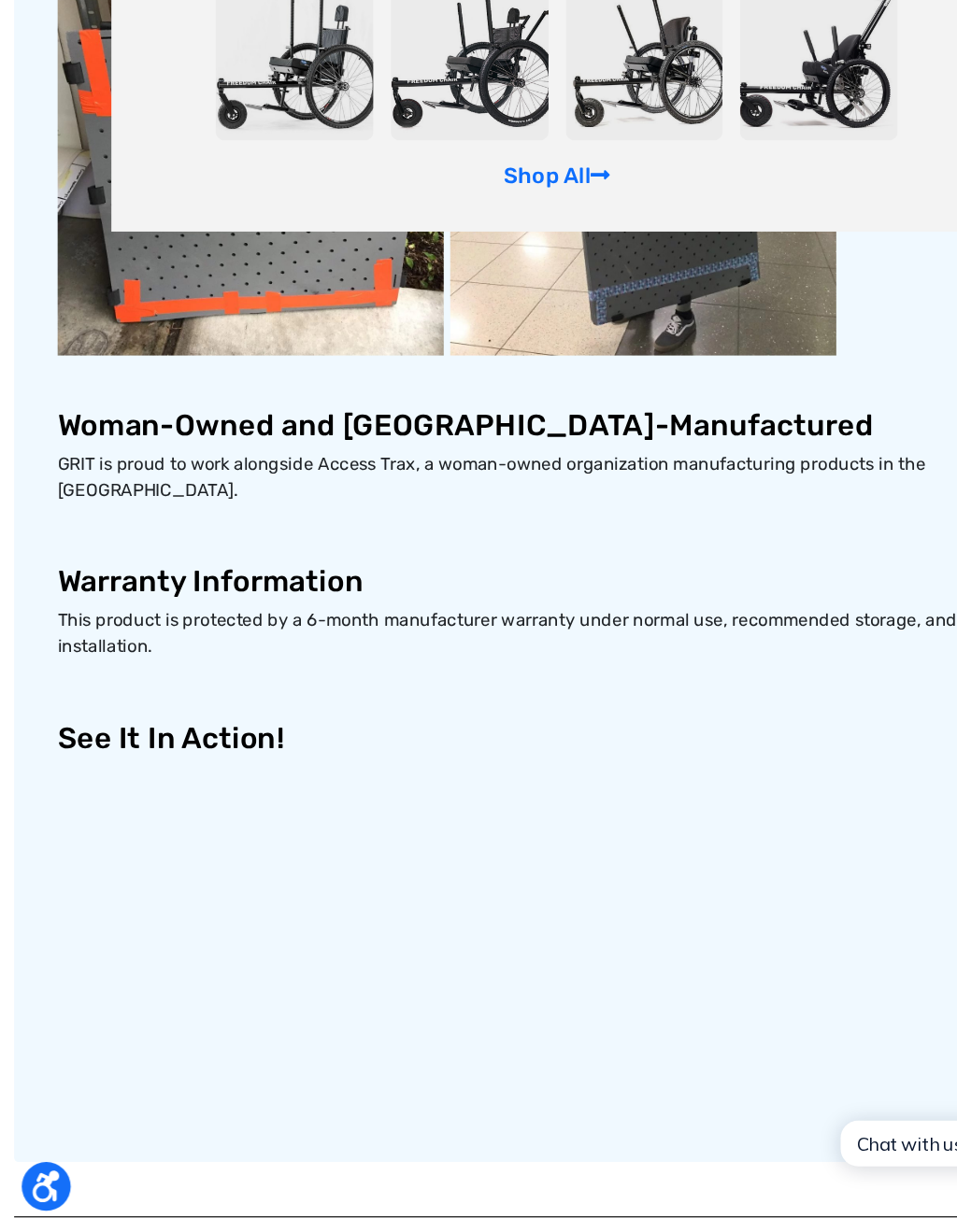
click at [819, 232] on h3 at bounding box center [478, 312] width 858 height 332
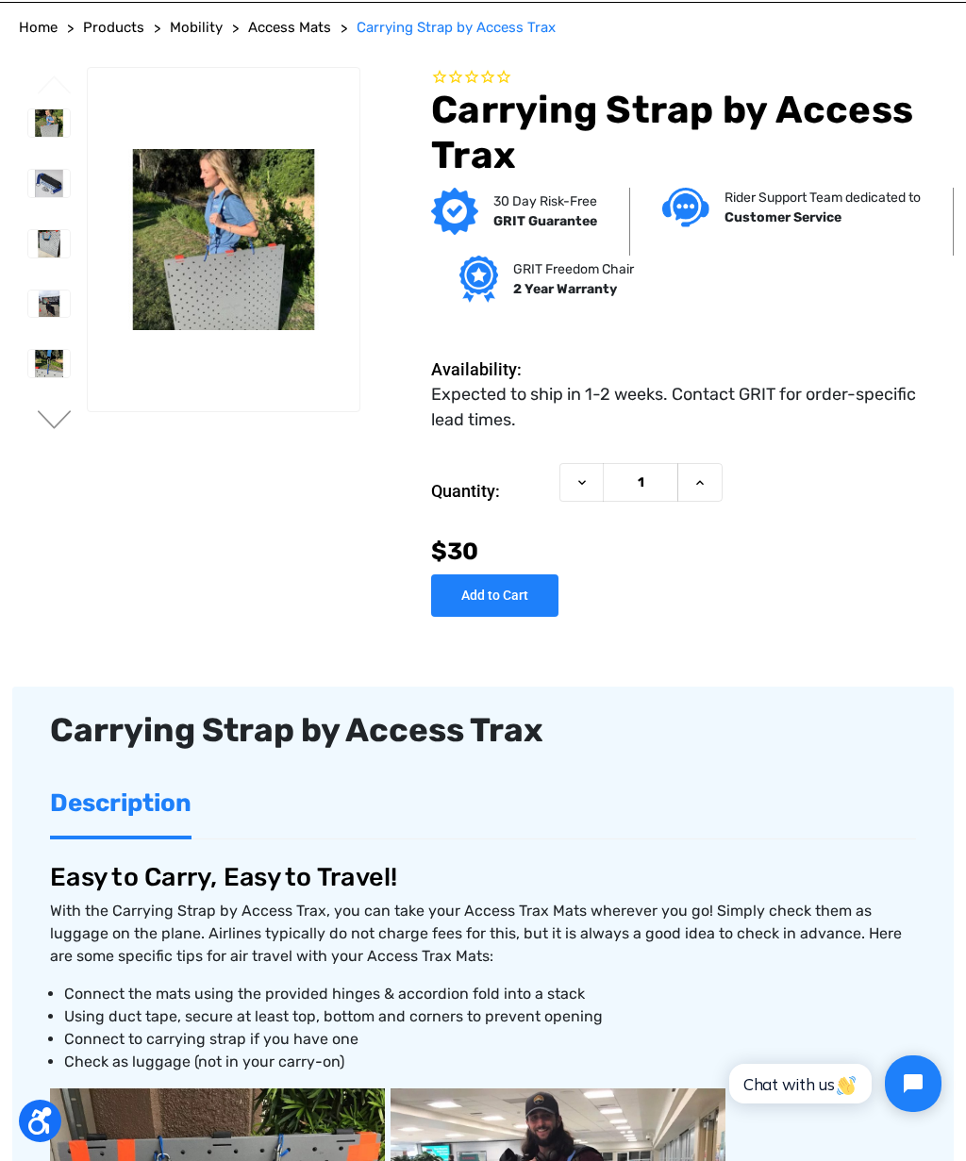
scroll to position [0, 0]
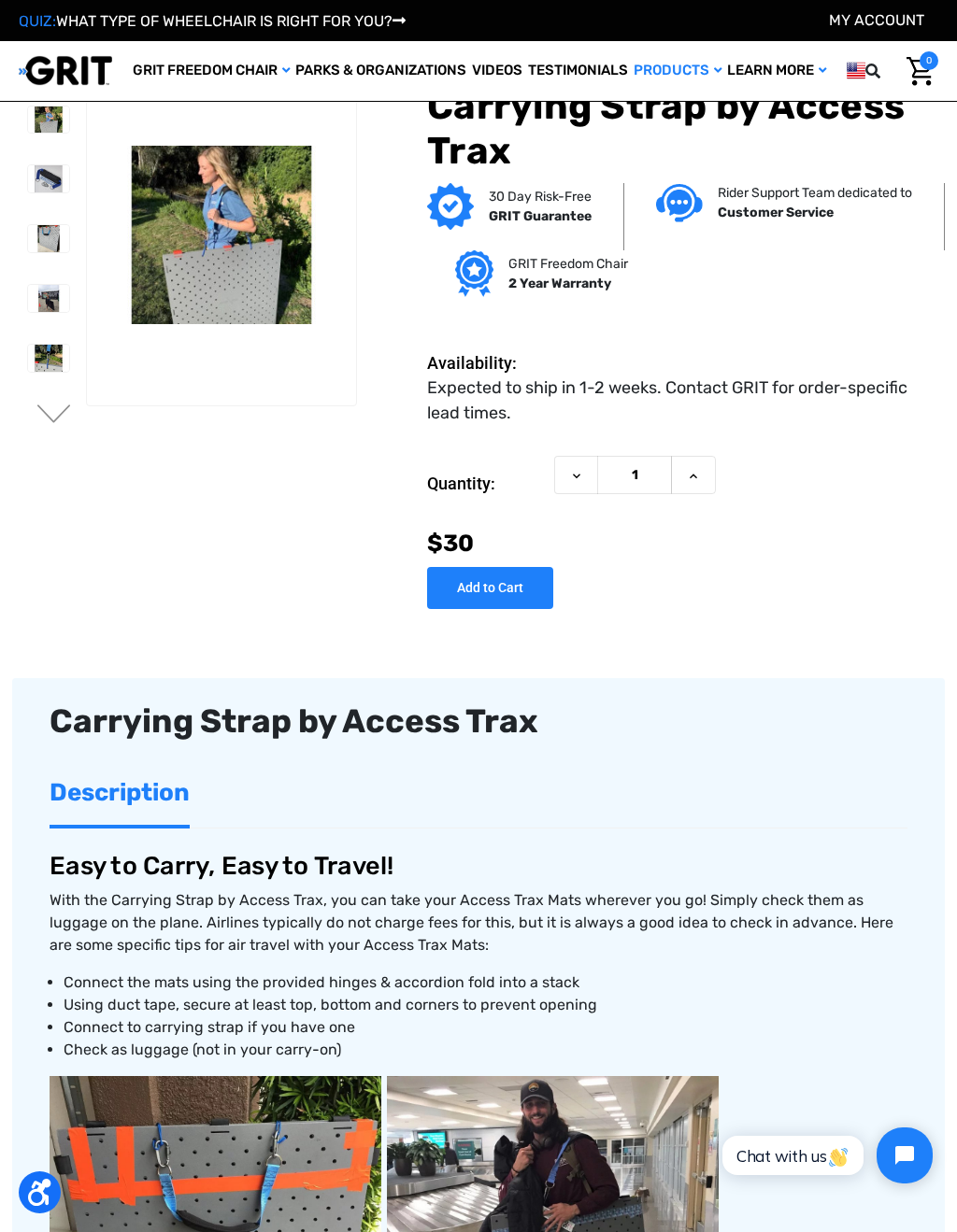
click at [489, 606] on div "Carrying Strap by Access Trax 30 Day Risk-Free GRIT Guarantee Rider Support Tea…" at bounding box center [654, 348] width 582 height 567
click at [532, 584] on input "Add to Cart" at bounding box center [489, 588] width 126 height 42
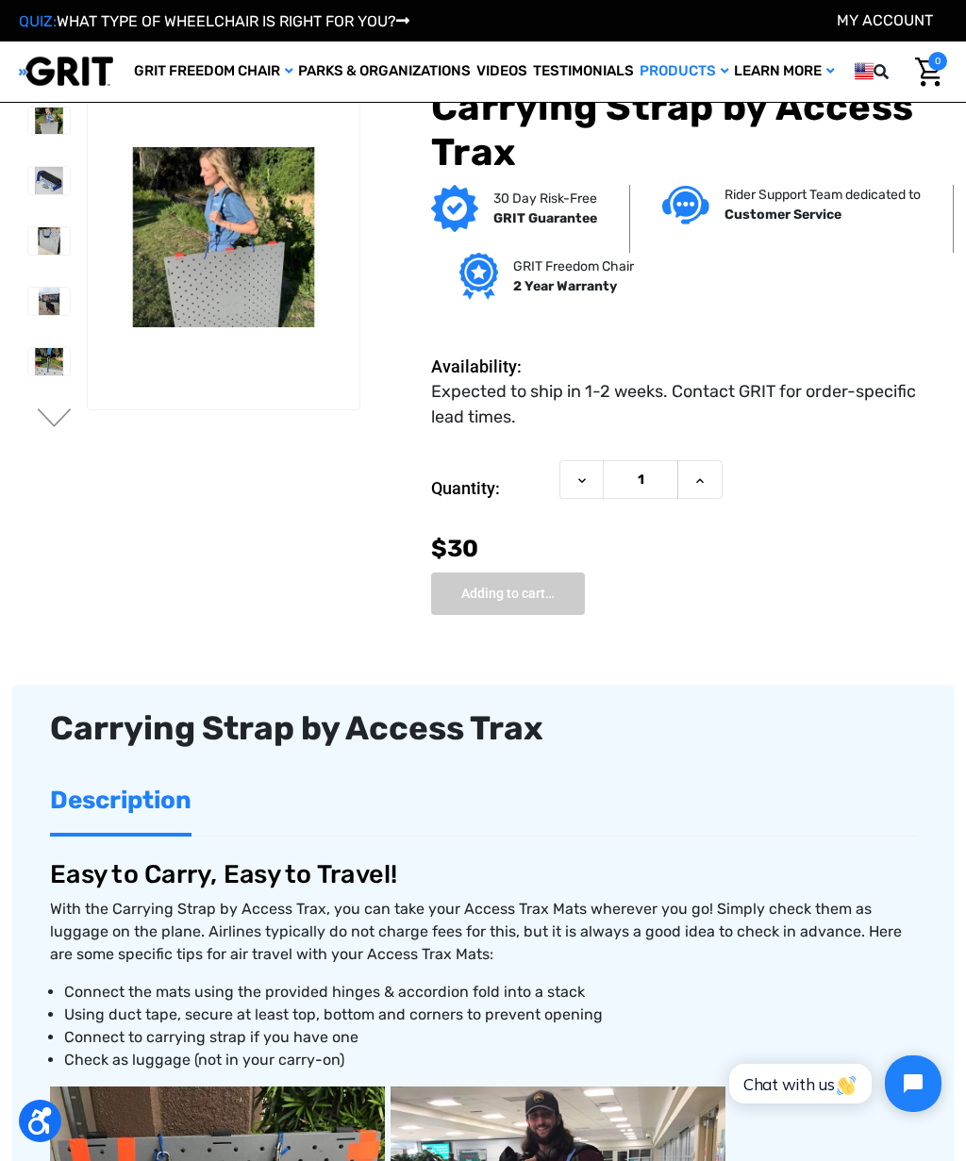
click at [930, 72] on img "Cart with 0 items" at bounding box center [928, 72] width 27 height 29
type input "Add to Cart"
click at [925, 76] on div "TypeError: Load failed OK" at bounding box center [484, 580] width 918 height 1045
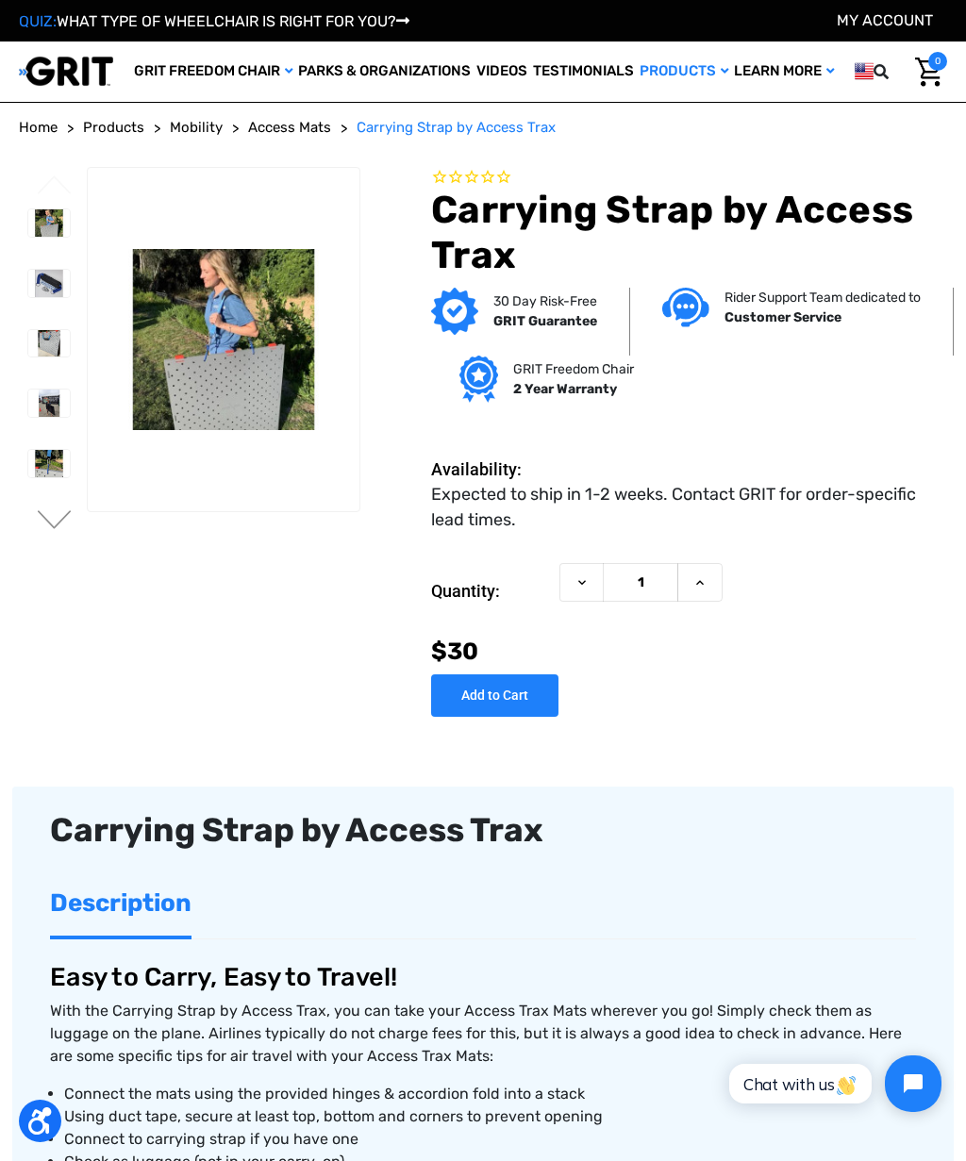
click at [496, 692] on input "Add to Cart" at bounding box center [494, 696] width 127 height 42
type input "Add to Cart"
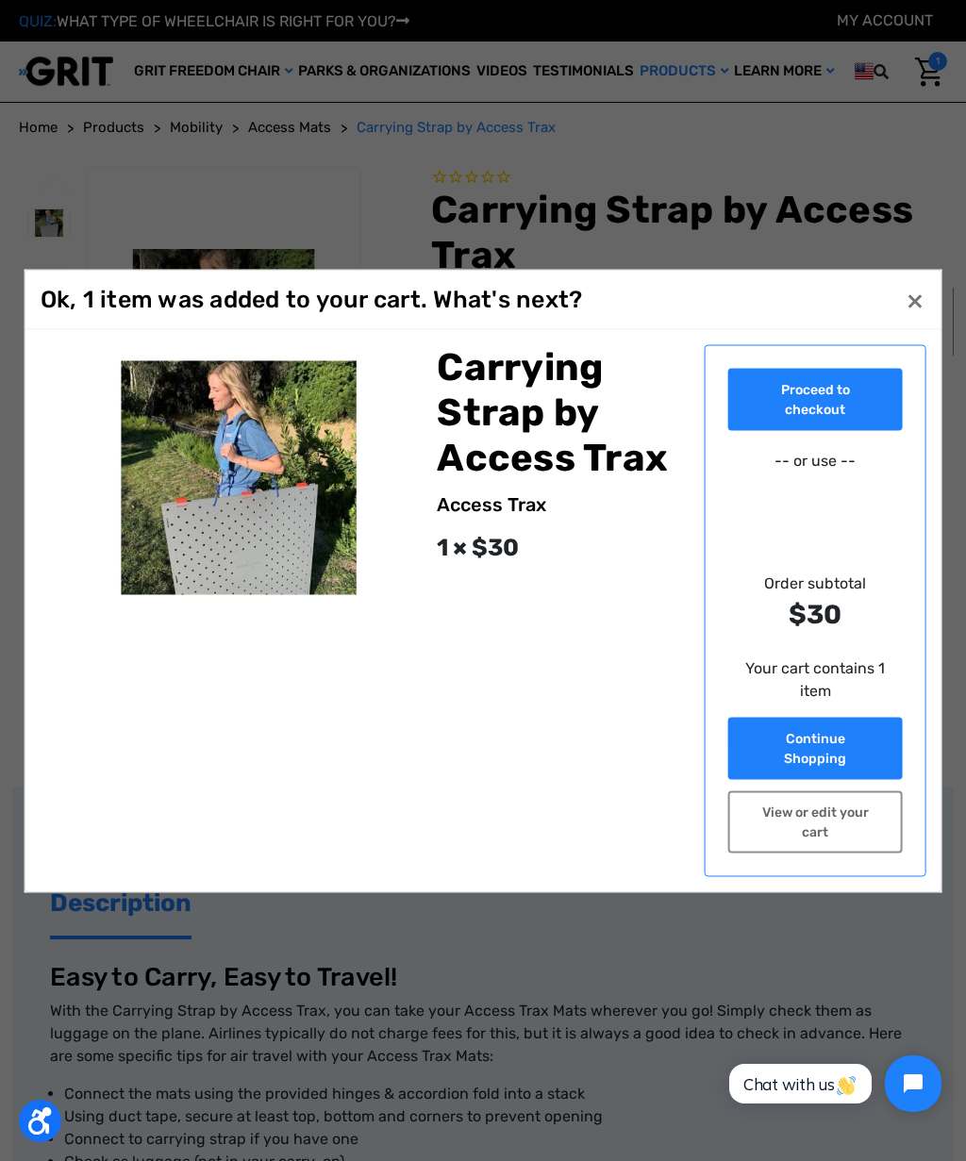
click at [846, 415] on link "Proceed to checkout" at bounding box center [815, 399] width 175 height 62
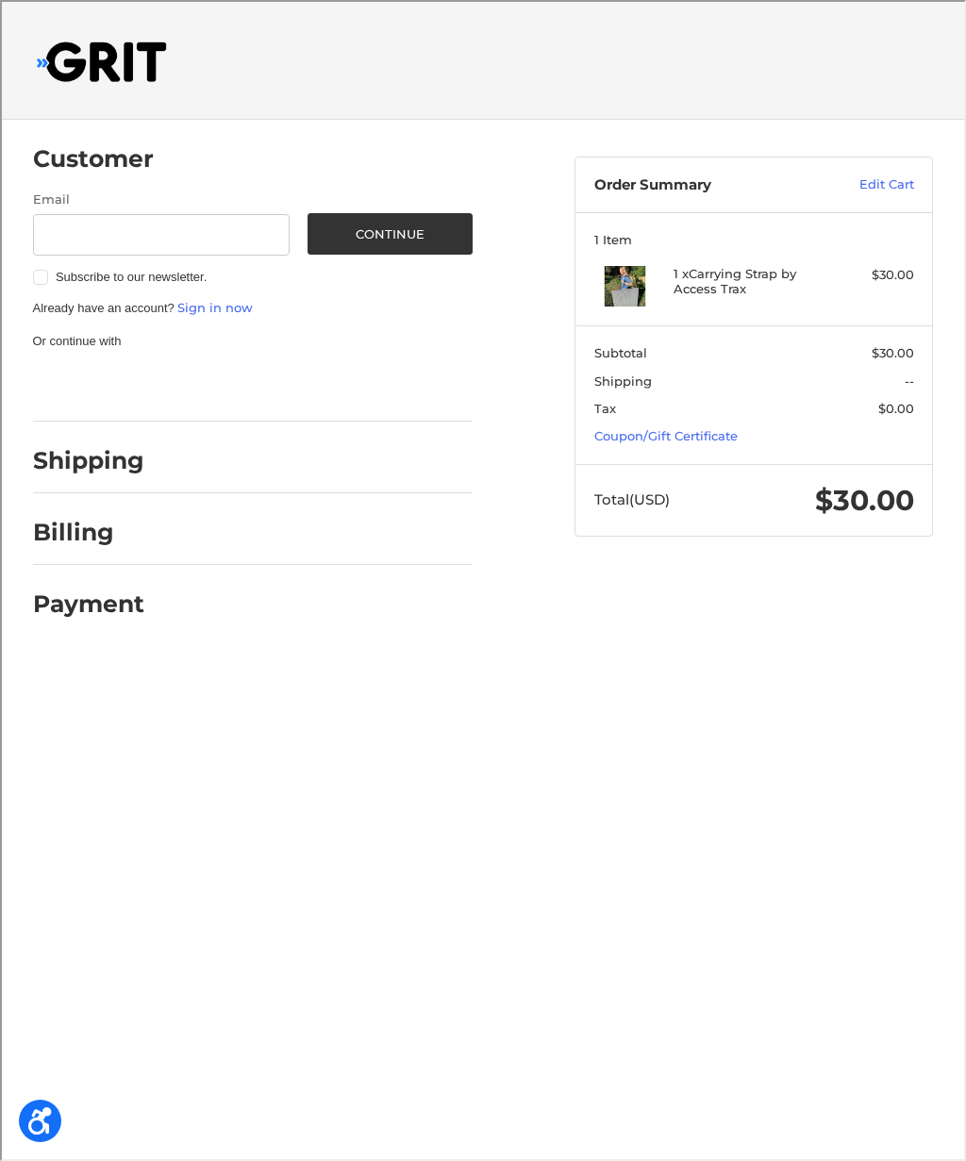
type input "[EMAIL_ADDRESS][DOMAIN_NAME]"
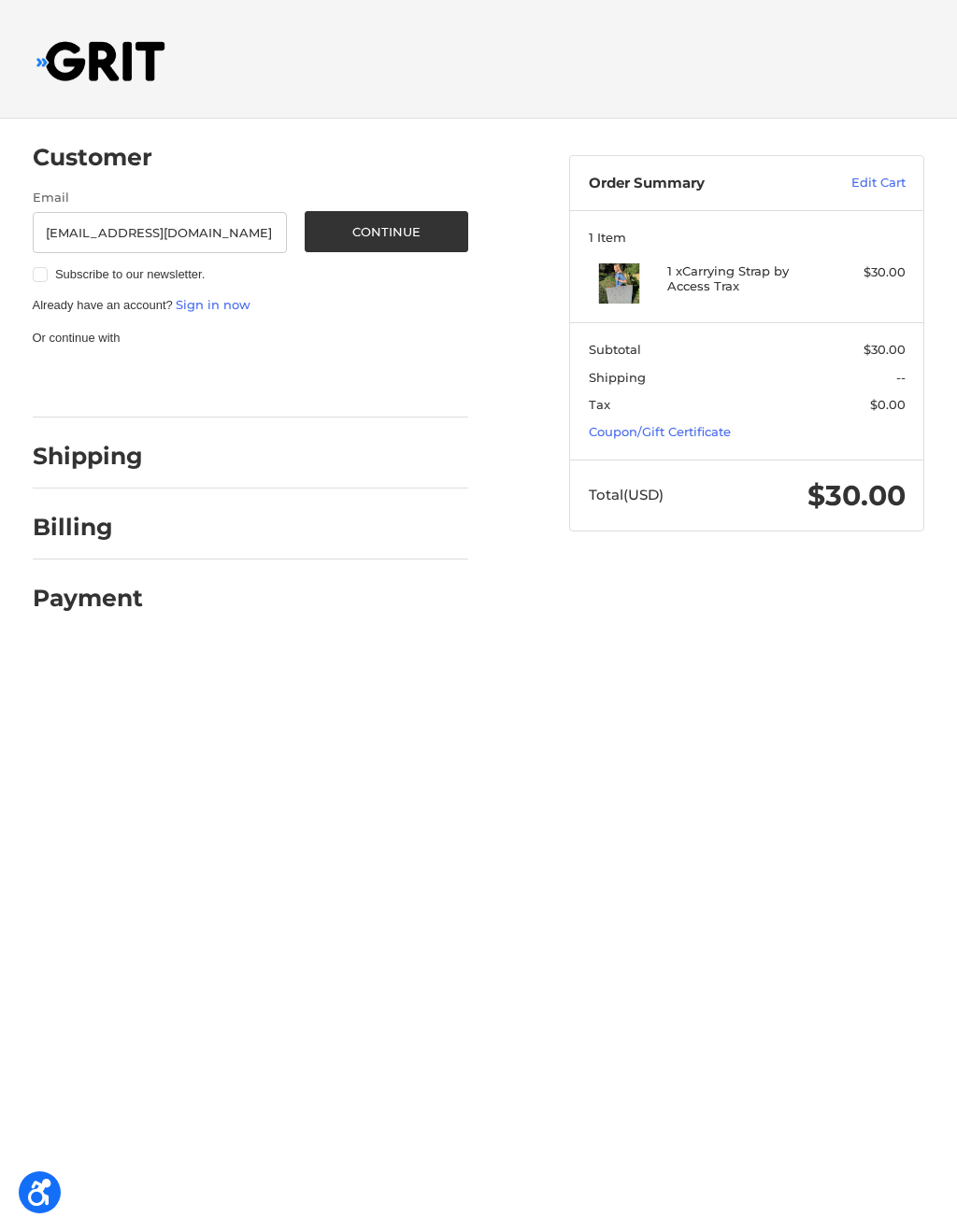
click at [202, 454] on div at bounding box center [314, 462] width 307 height 24
click at [105, 462] on h2 "Shipping" at bounding box center [87, 456] width 110 height 29
click at [240, 311] on link "Sign in now" at bounding box center [212, 304] width 74 height 15
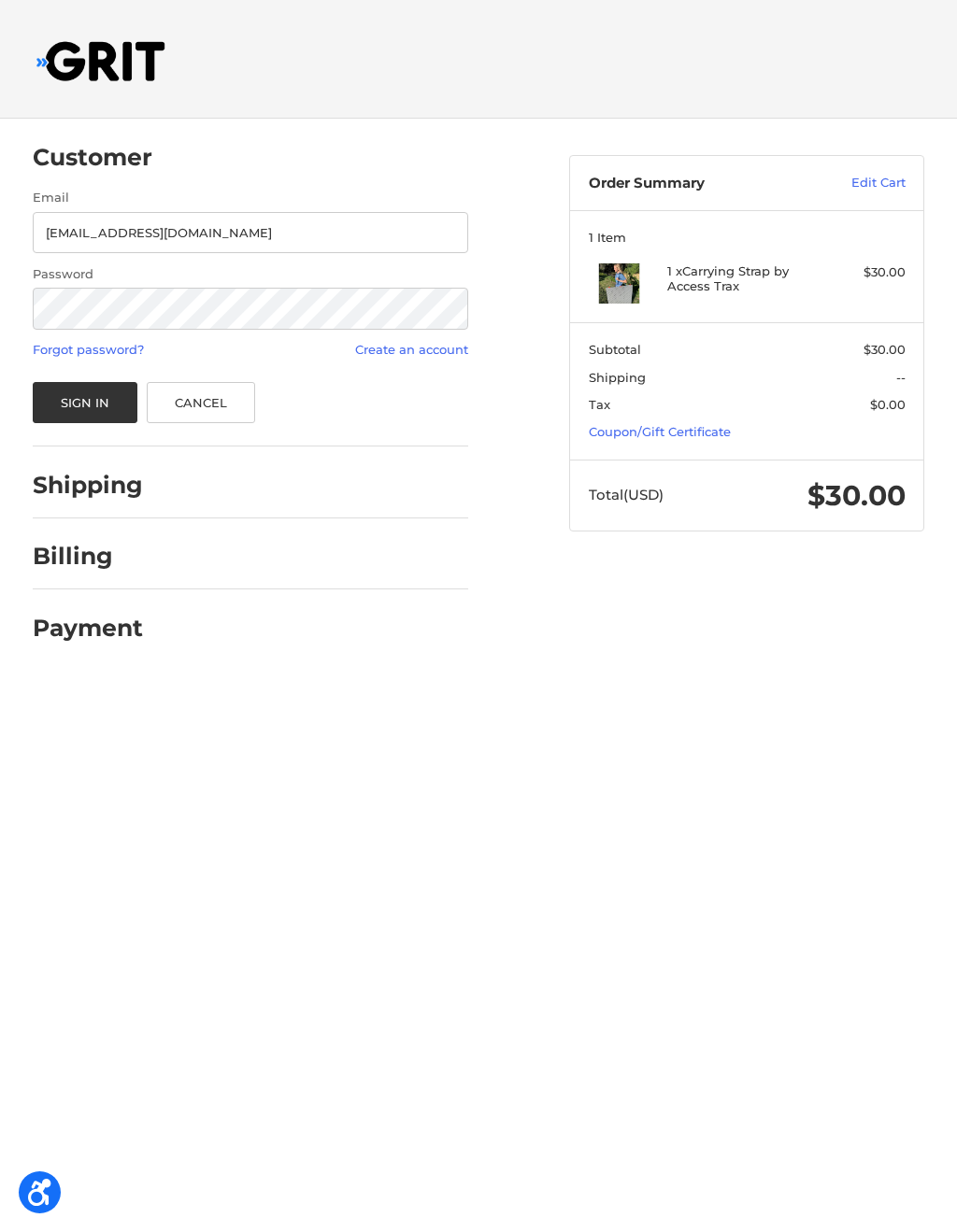
click at [209, 414] on link "Cancel" at bounding box center [201, 403] width 109 height 42
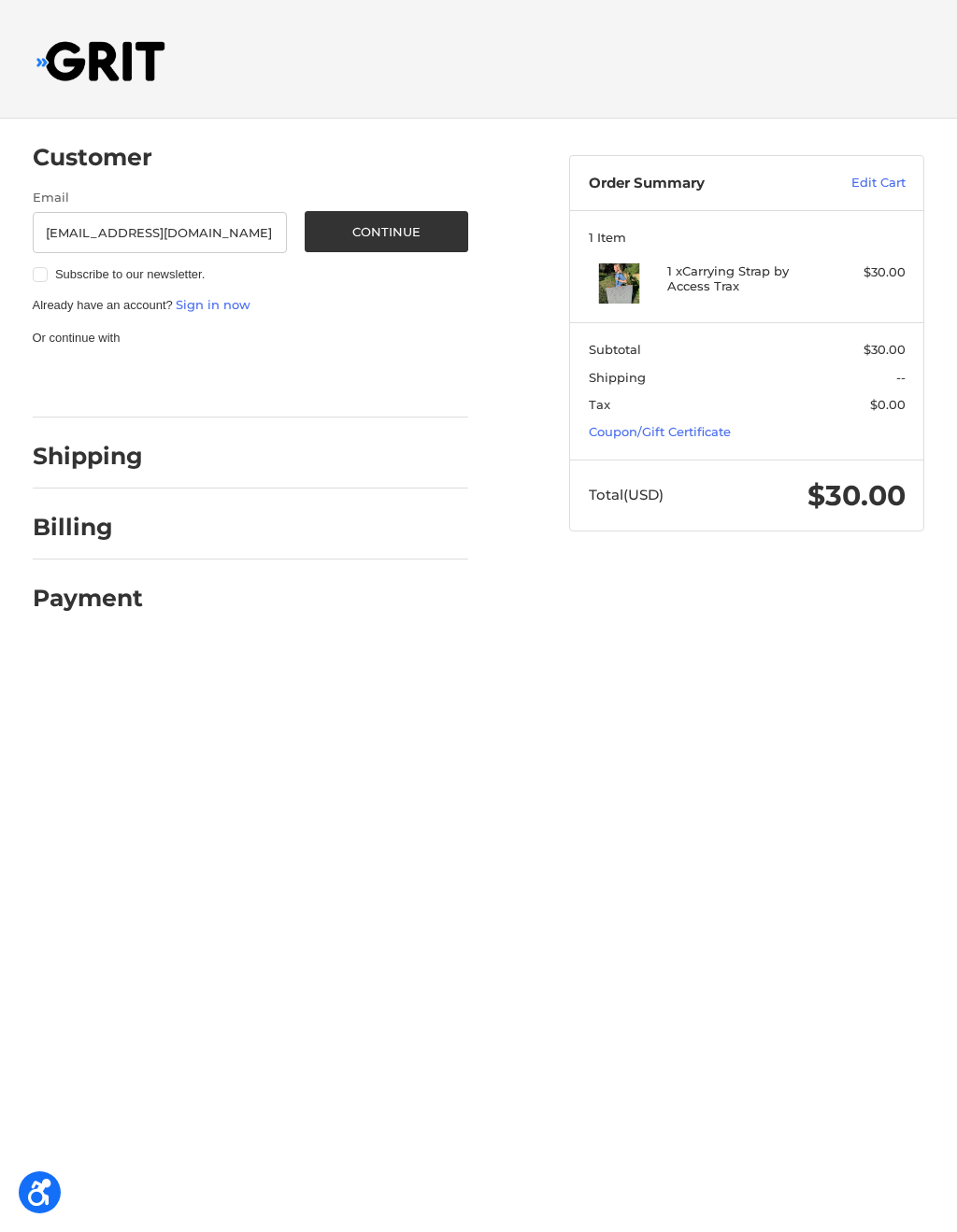
click at [436, 222] on button "Continue" at bounding box center [386, 232] width 163 height 42
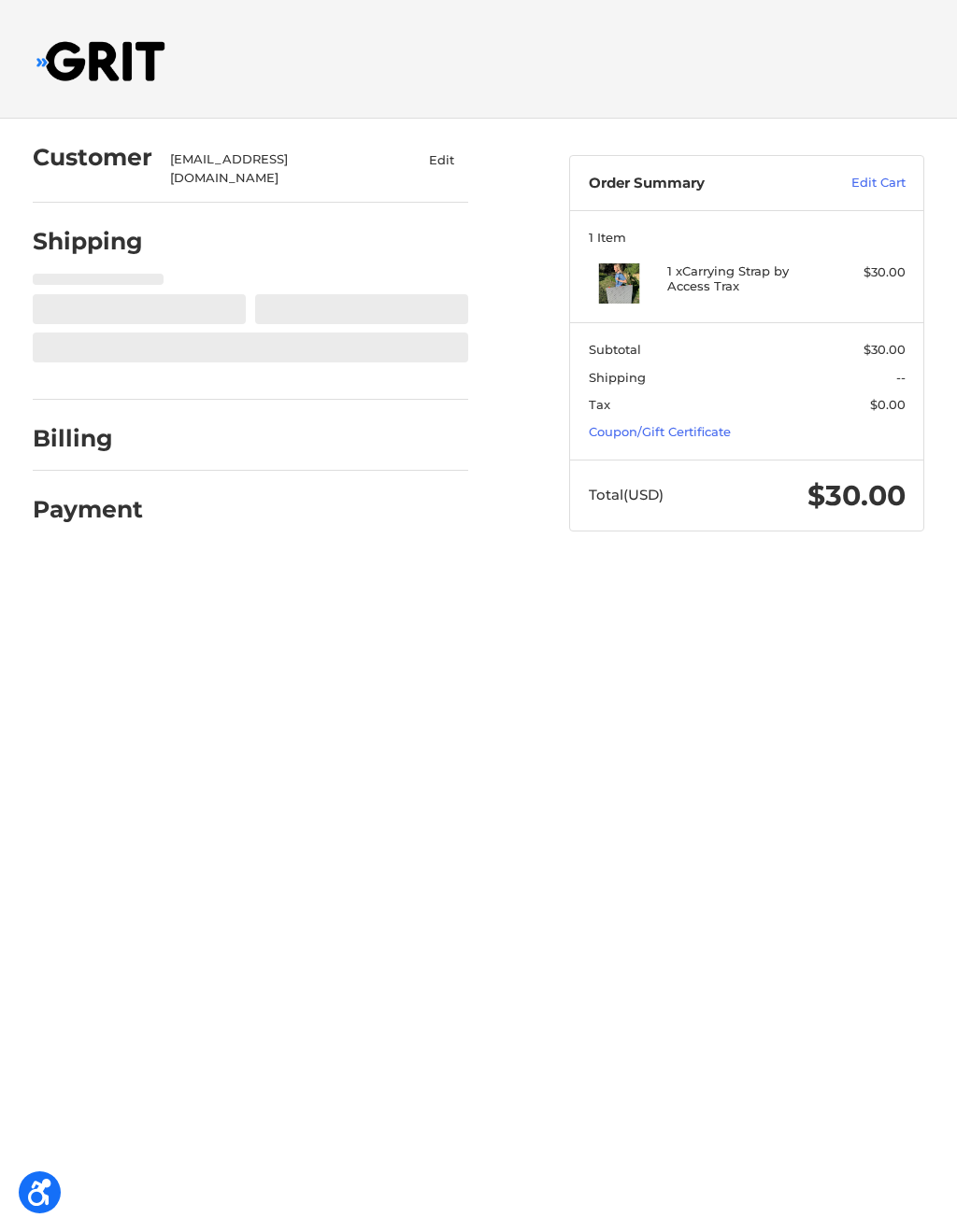
select select "US"
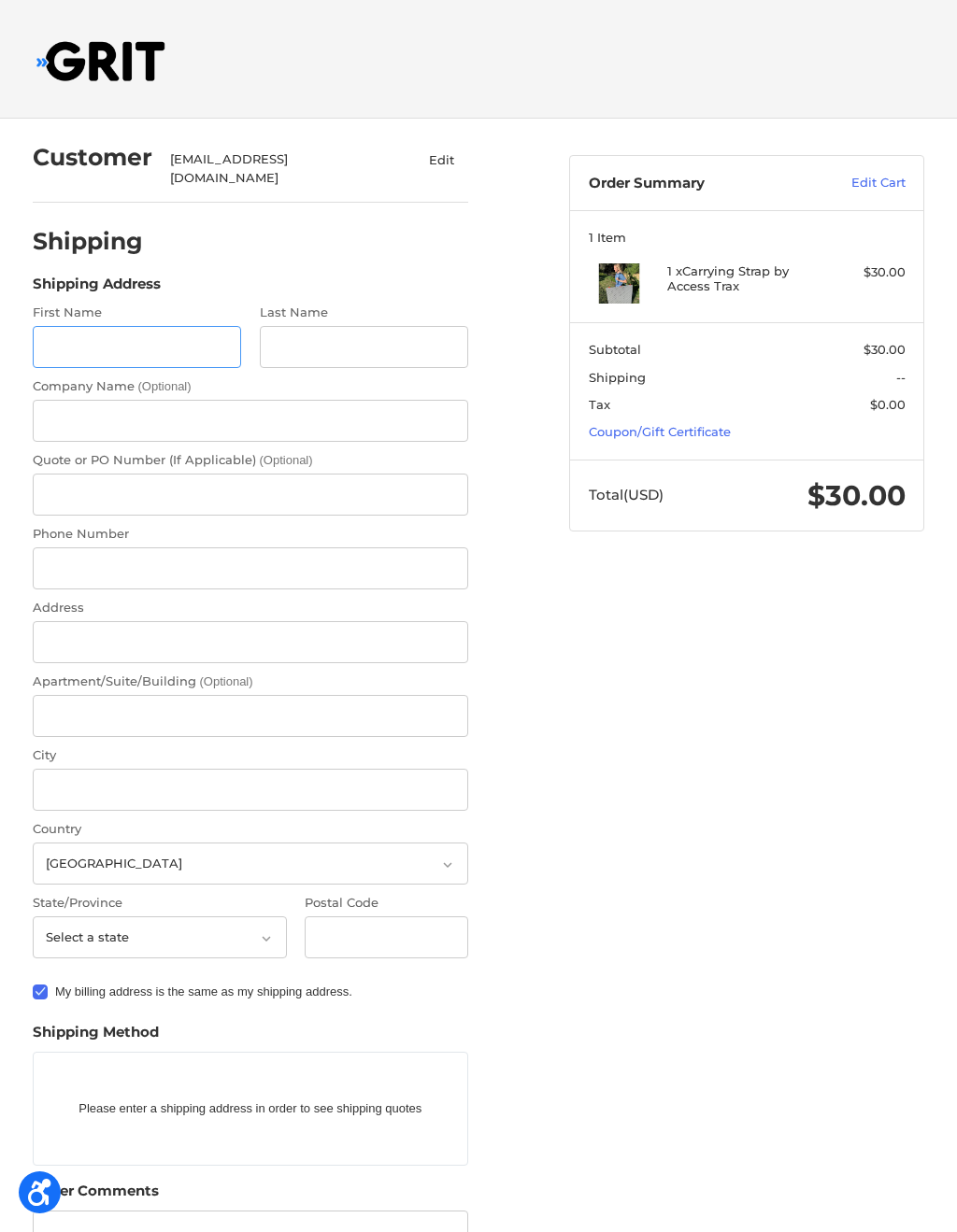
click at [192, 345] on input "First Name" at bounding box center [137, 347] width 209 height 42
type input "Kathy"
click at [372, 326] on input "Last Name" at bounding box center [364, 347] width 209 height 42
type input "Crisp"
click at [201, 401] on input "Company Name (Optional)" at bounding box center [251, 421] width 437 height 42
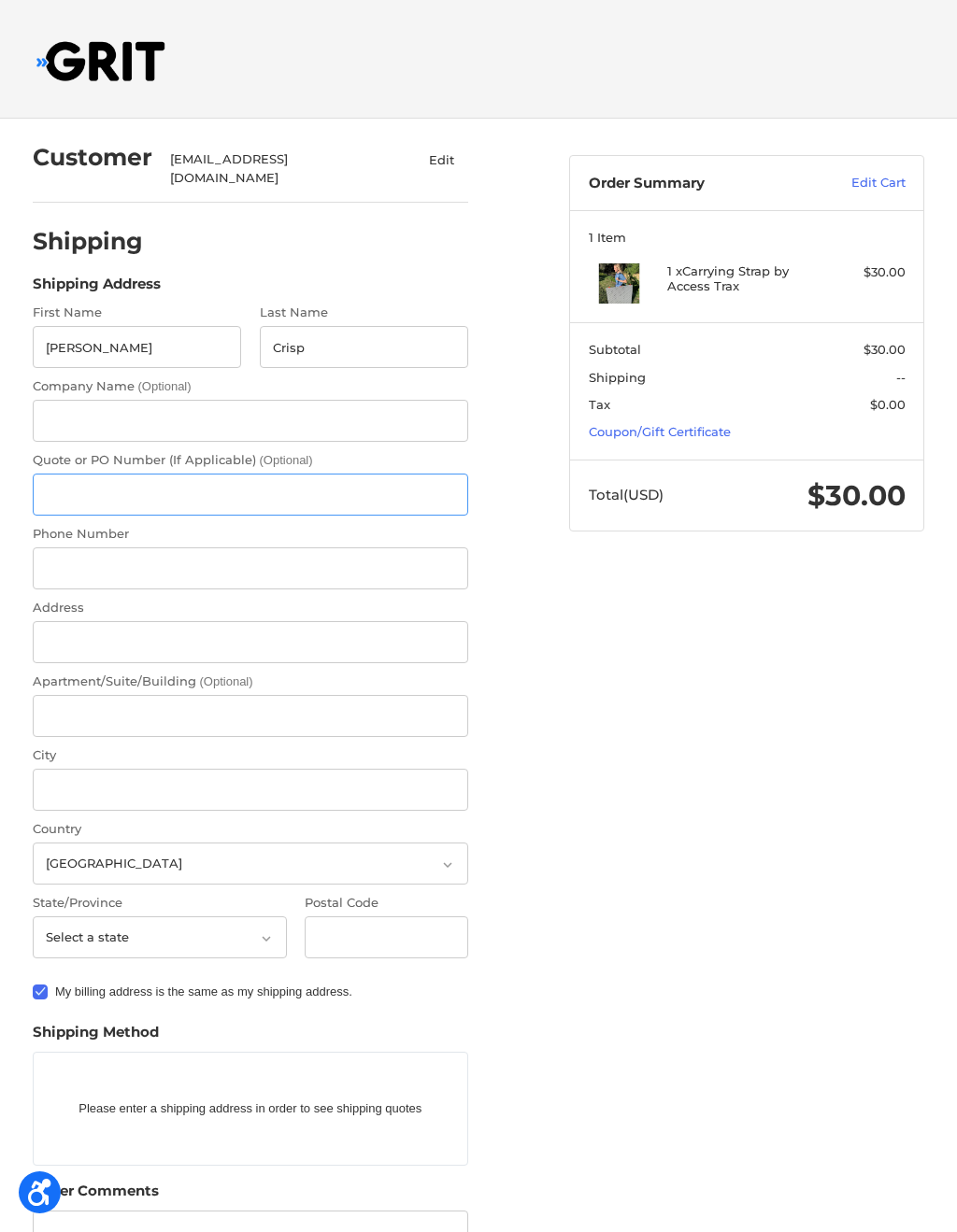
click at [222, 487] on input "Quote or PO Number (If Applicable) (Optional)" at bounding box center [251, 494] width 437 height 42
click at [244, 548] on input "Phone Number" at bounding box center [251, 568] width 437 height 42
type input "_"
type input "9802539327"
click at [158, 631] on input "Address" at bounding box center [251, 642] width 437 height 42
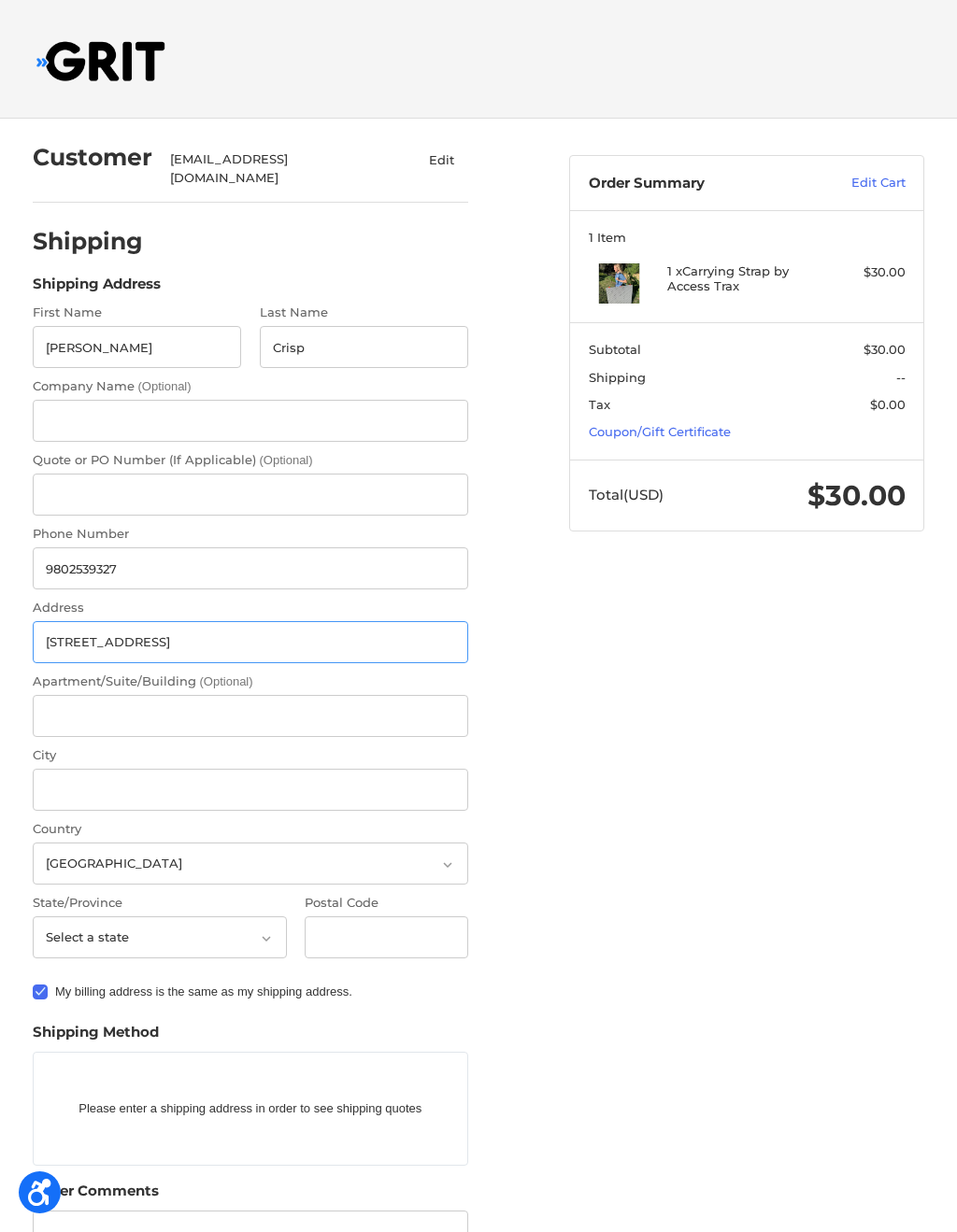
type input "6746 Timahoe Lane"
click at [201, 771] on input "City" at bounding box center [251, 789] width 437 height 42
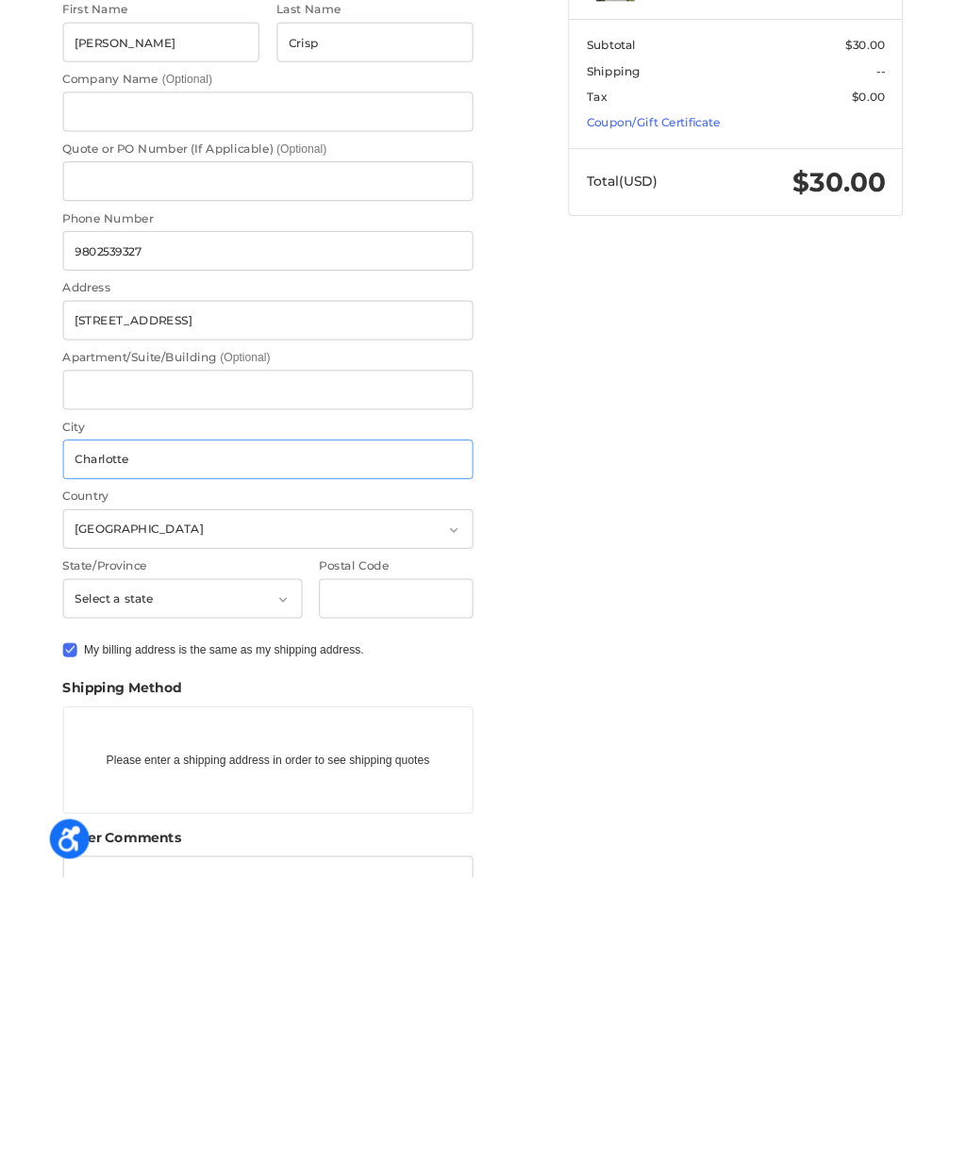
scroll to position [40, 0]
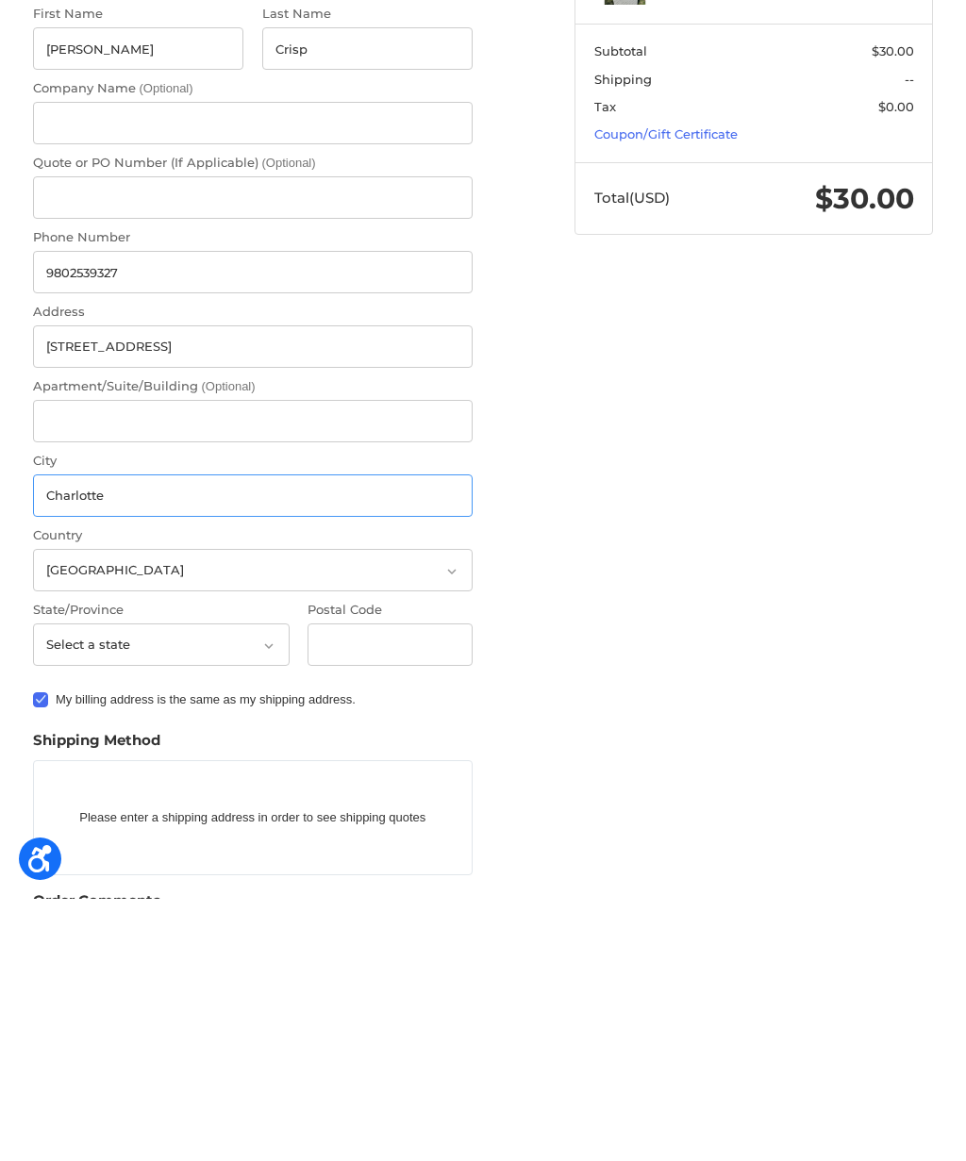
type input "Charlotte"
click at [236, 886] on select "Select a state Alabama Alaska American Samoa Arizona Arkansas Armed Forces Amer…" at bounding box center [161, 907] width 257 height 42
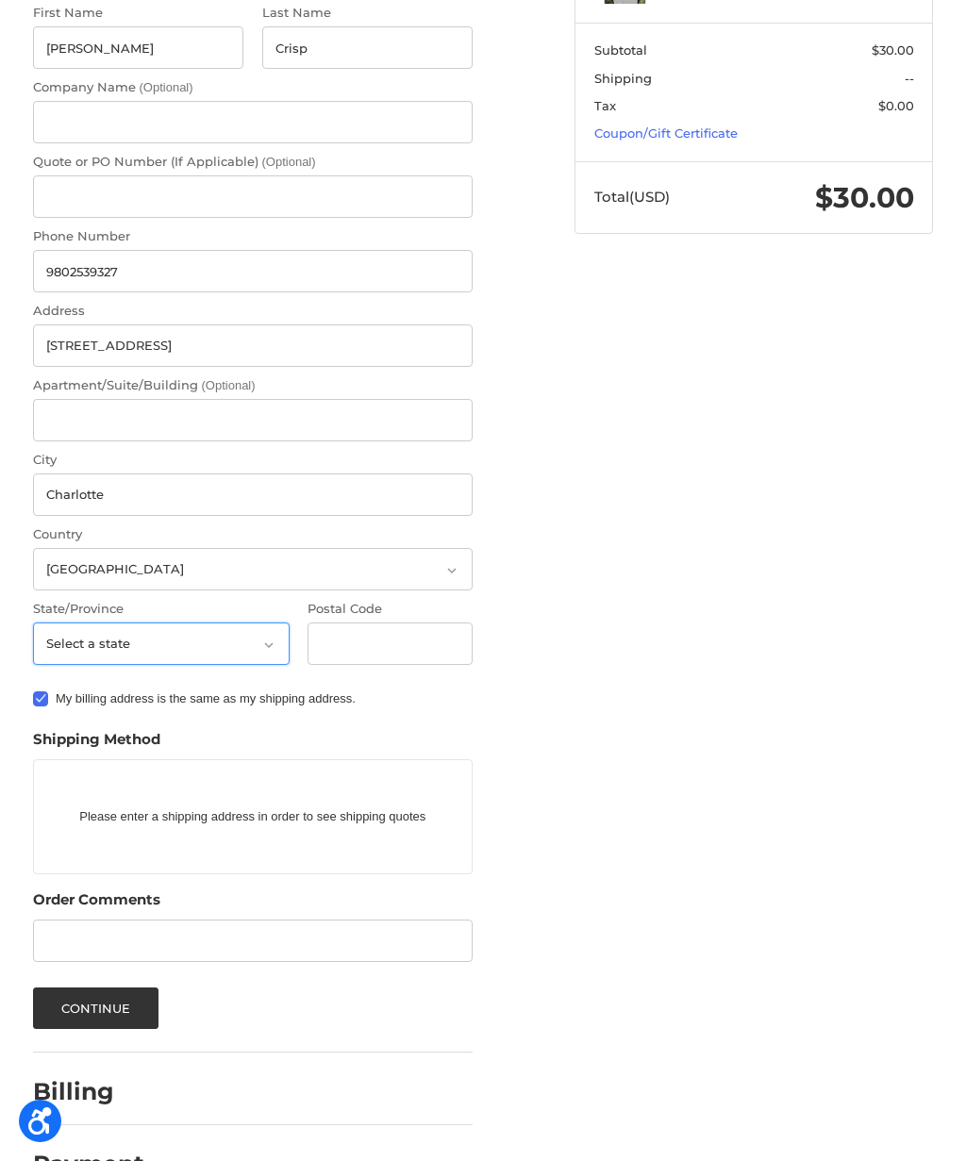
select select "NC"
click at [417, 623] on input "Postal Code" at bounding box center [390, 644] width 165 height 42
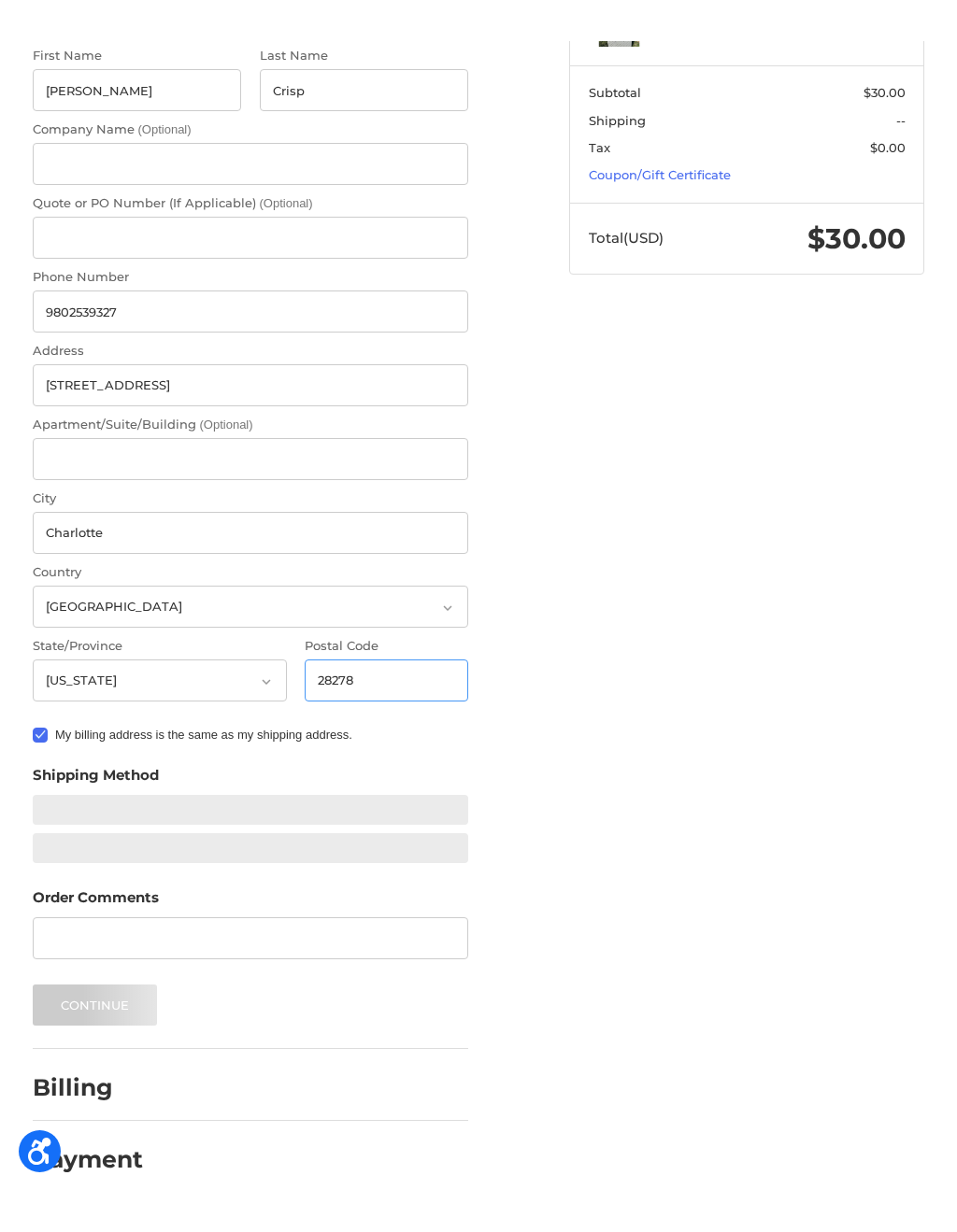
scroll to position [216, 0]
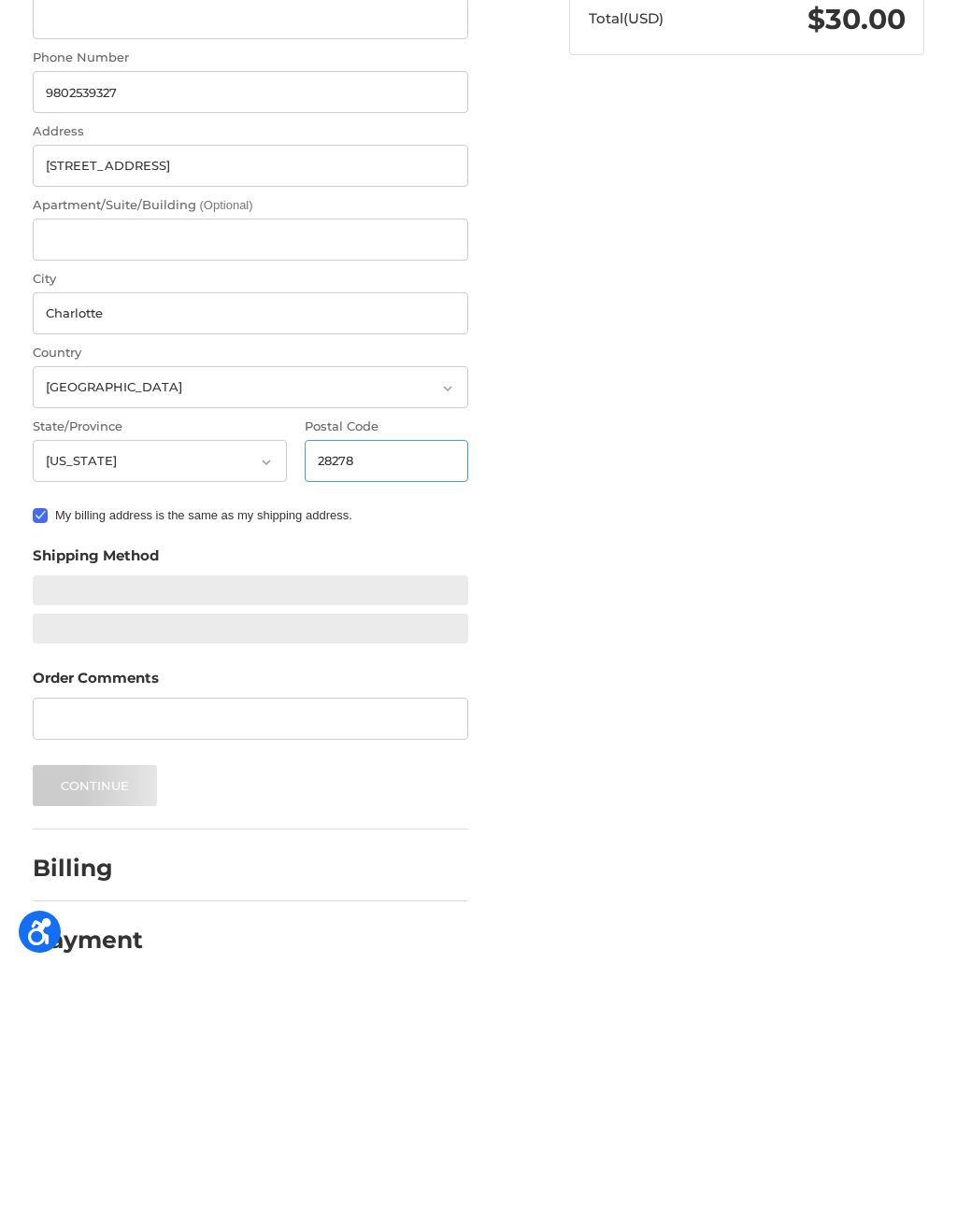
type input "28278"
click at [280, 836] on div at bounding box center [251, 851] width 437 height 30
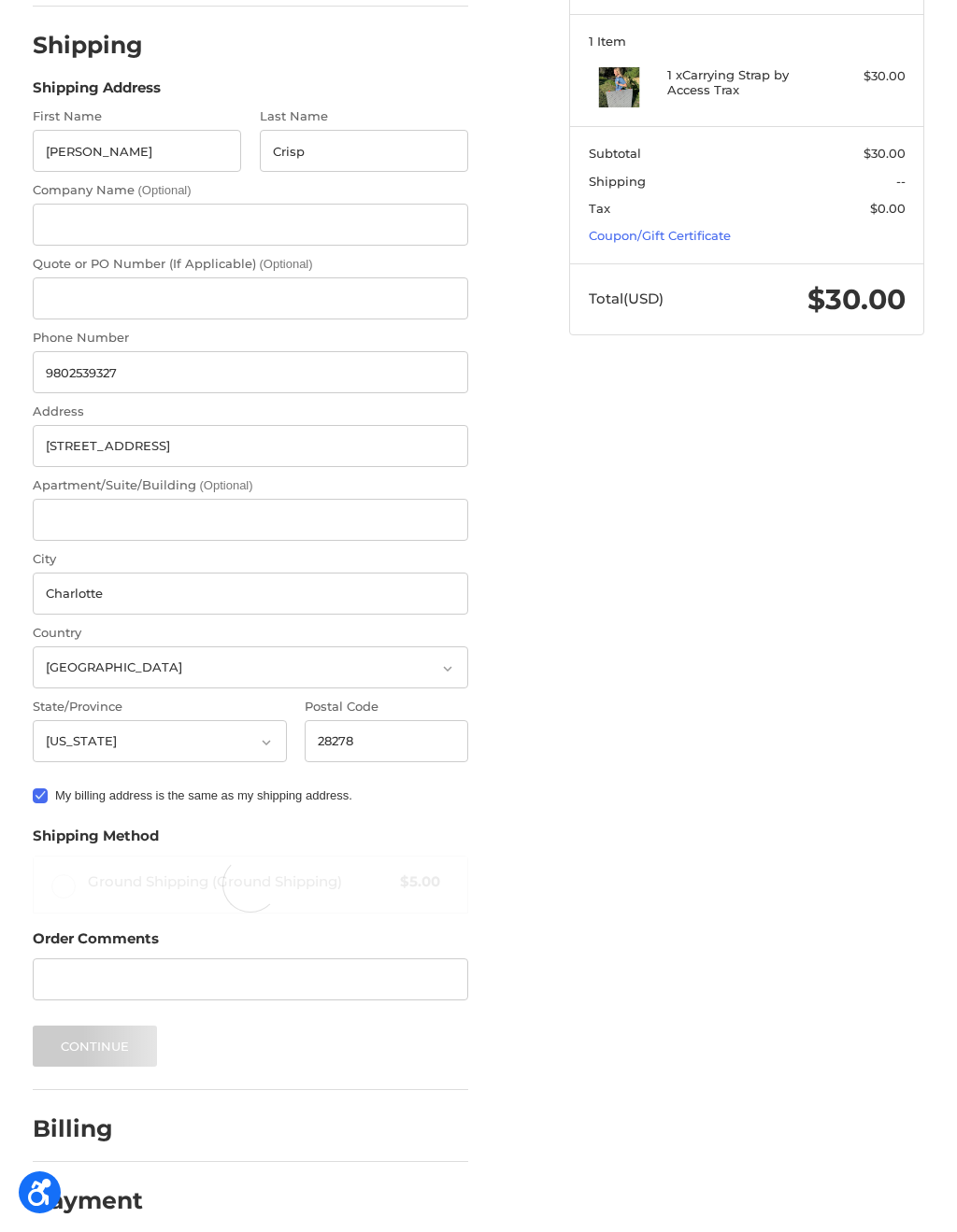
radio input "true"
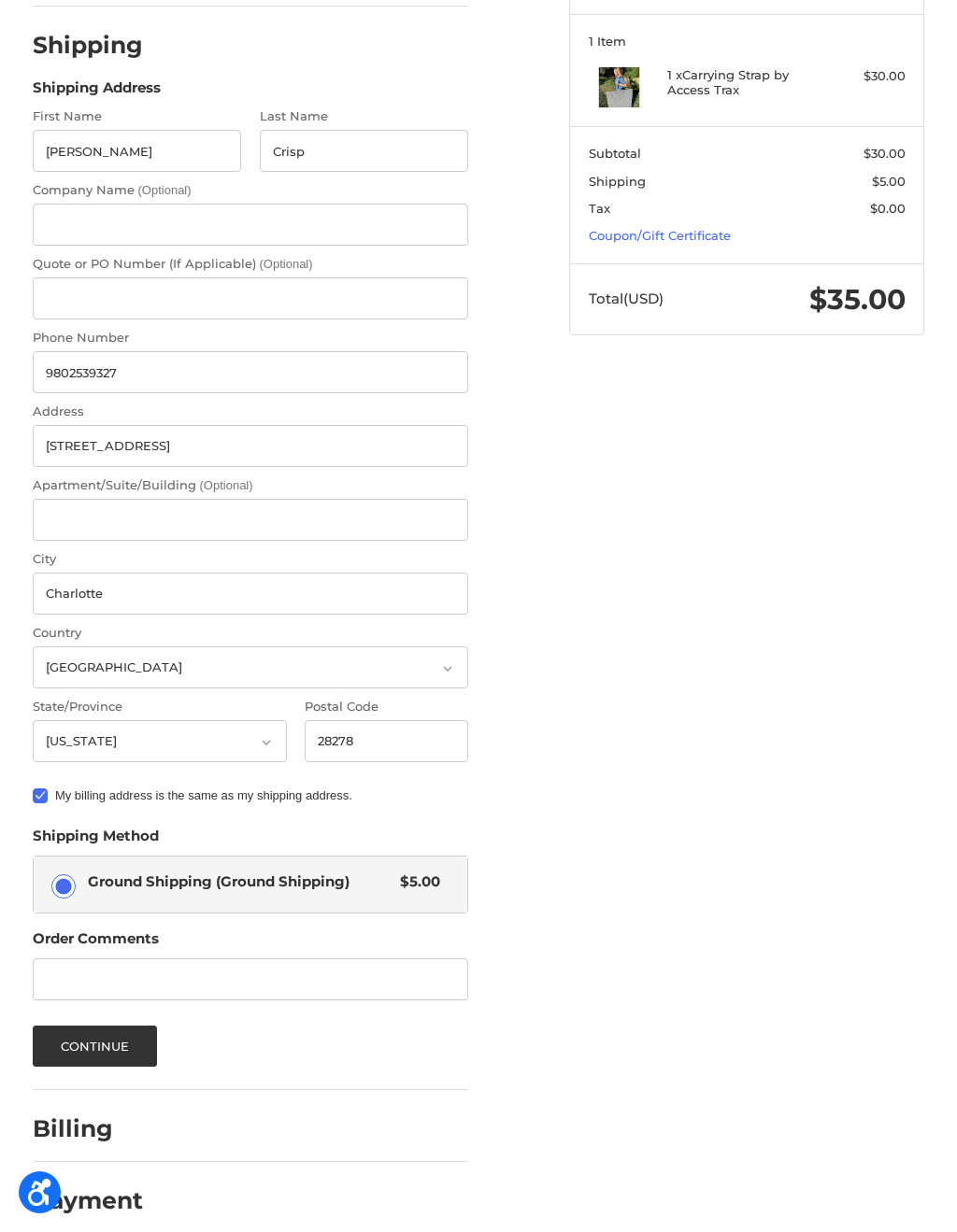
click at [113, 1026] on button "Continue" at bounding box center [95, 1047] width 125 height 42
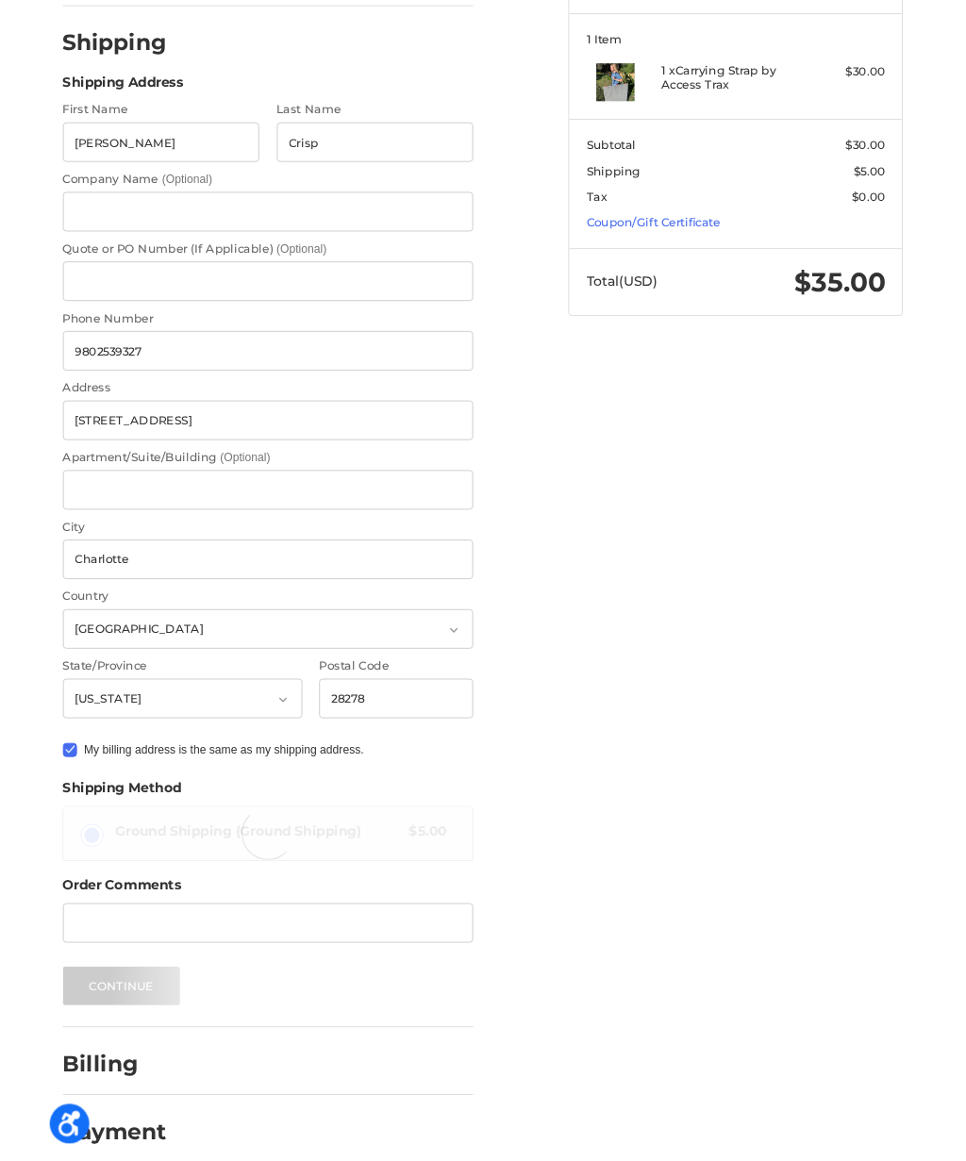
scroll to position [0, 0]
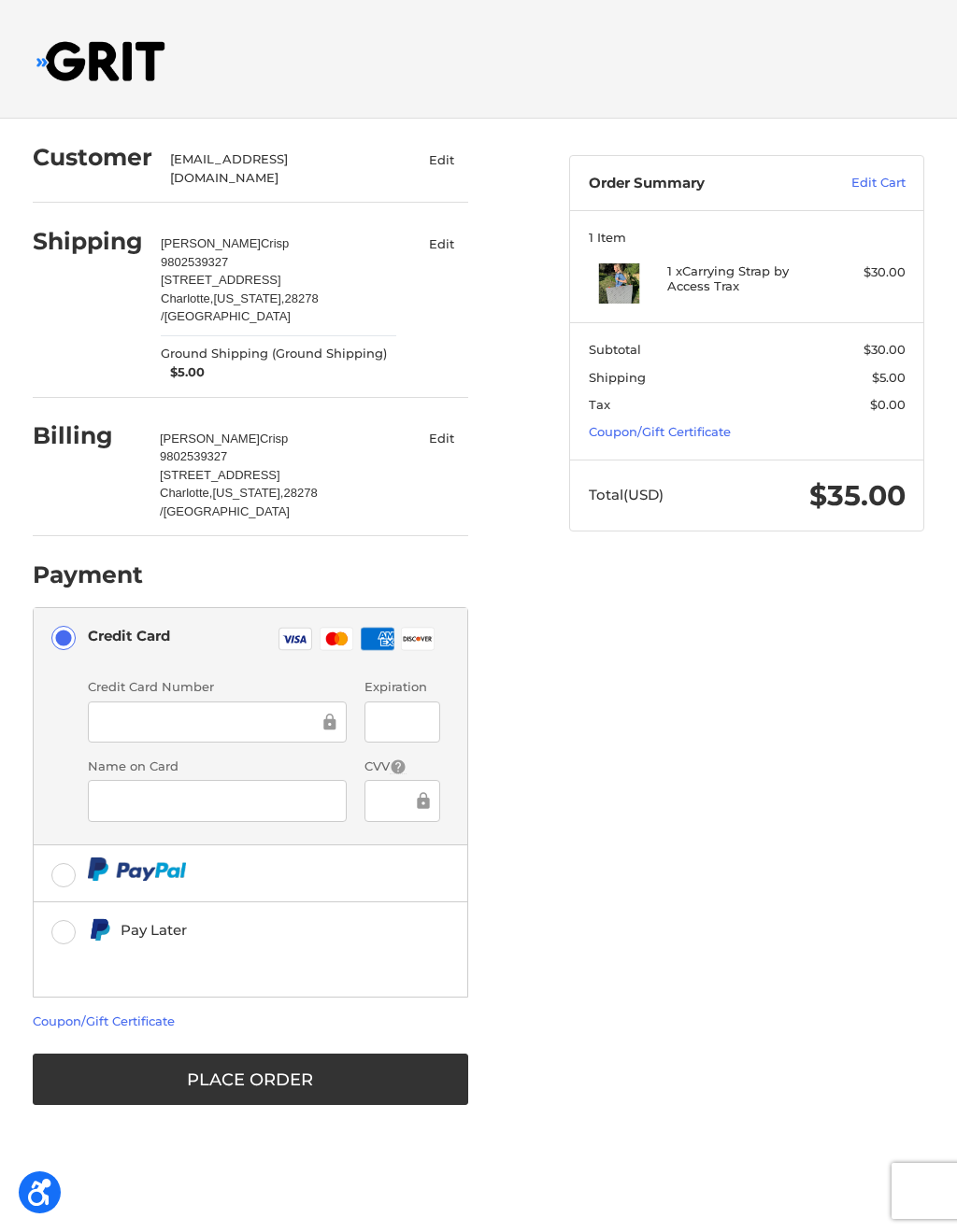
type input "830"
click at [210, 780] on div at bounding box center [217, 801] width 259 height 42
click at [414, 785] on icon at bounding box center [423, 801] width 19 height 42
click at [417, 782] on icon at bounding box center [423, 801] width 19 height 42
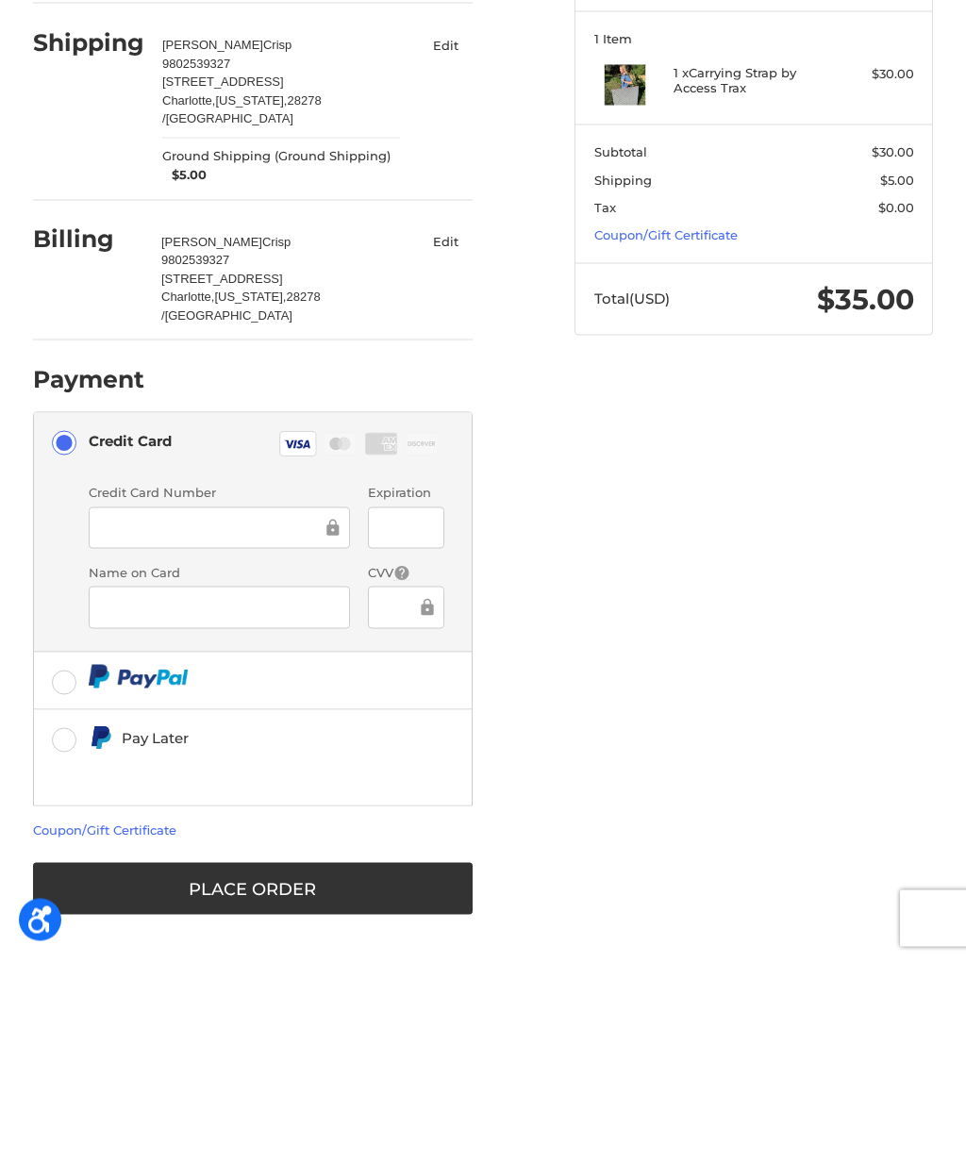
click at [276, 1064] on button "Place Order" at bounding box center [253, 1090] width 441 height 52
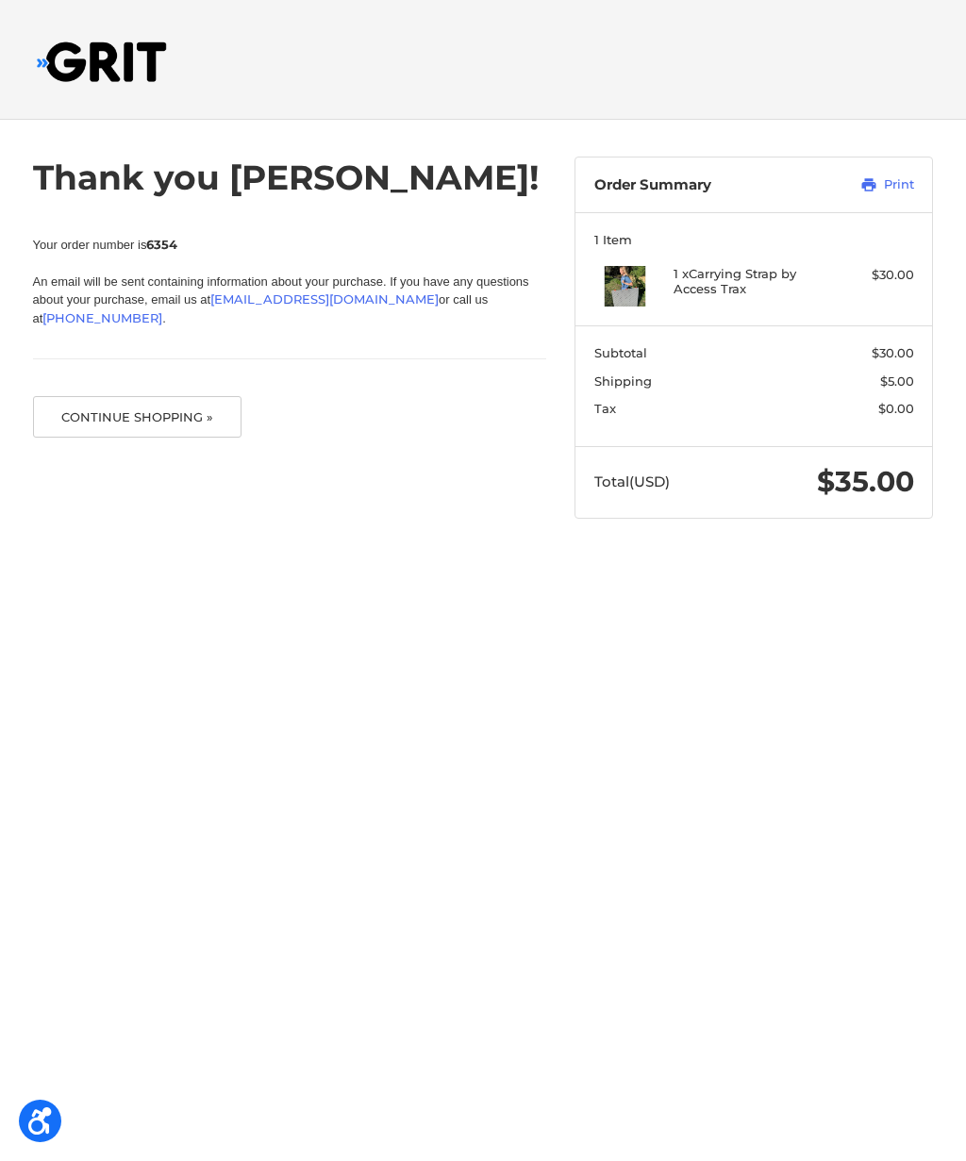
click at [25, 6] on div "Checkout" at bounding box center [483, 59] width 966 height 119
